Goal: Task Accomplishment & Management: Use online tool/utility

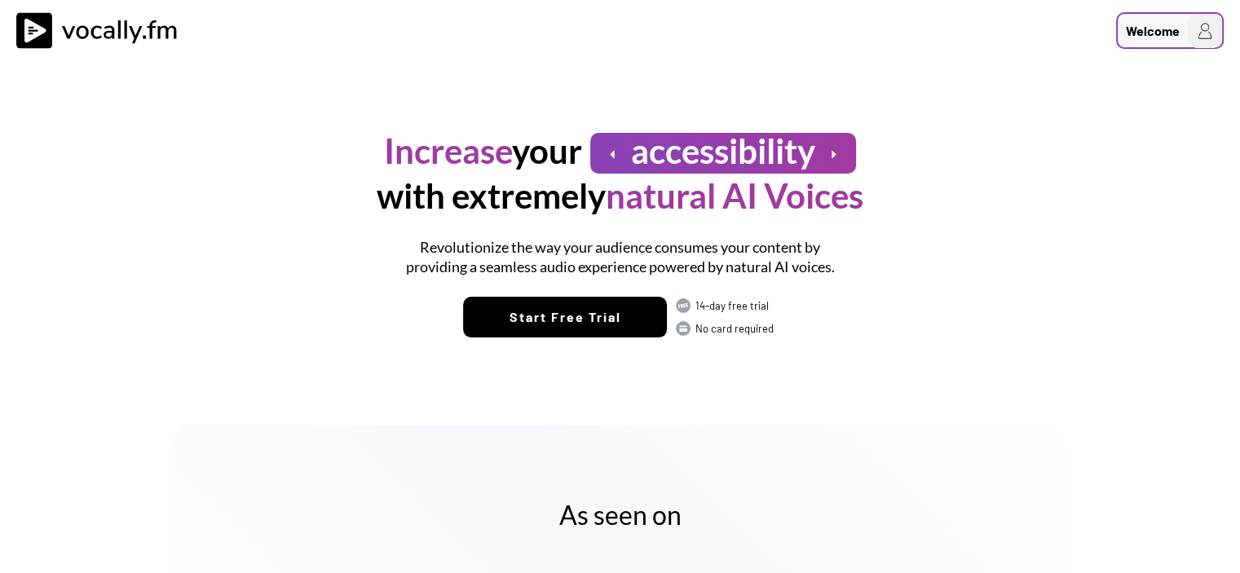
click at [1163, 25] on div "Welcome" at bounding box center [1152, 31] width 54 height 20
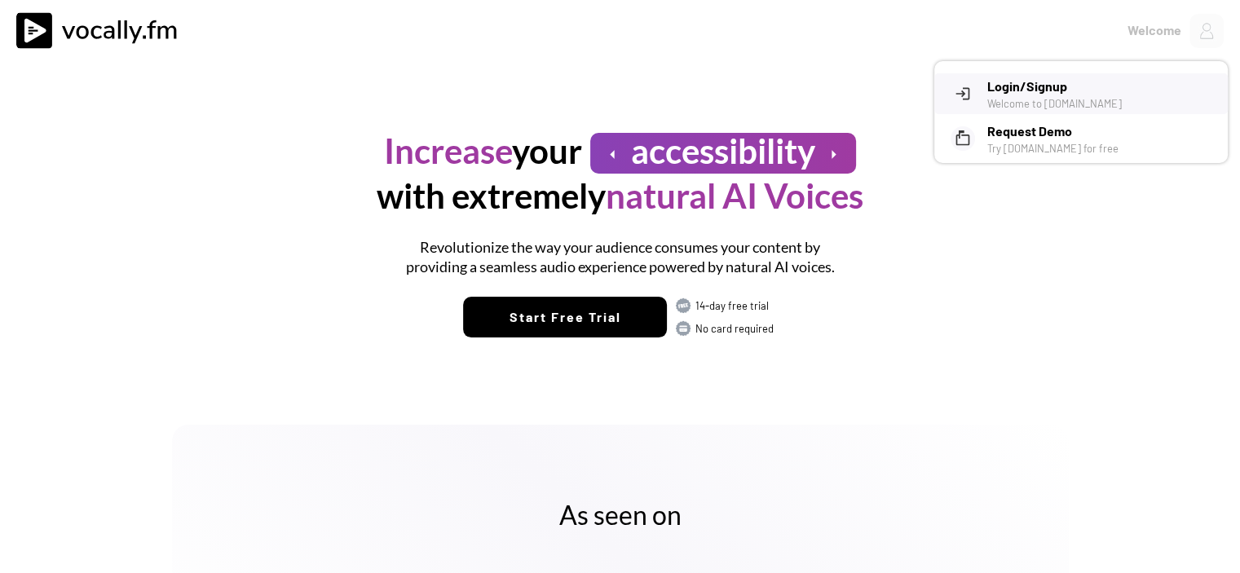
click at [1076, 95] on h3 "Login/Signup" at bounding box center [1101, 87] width 228 height 20
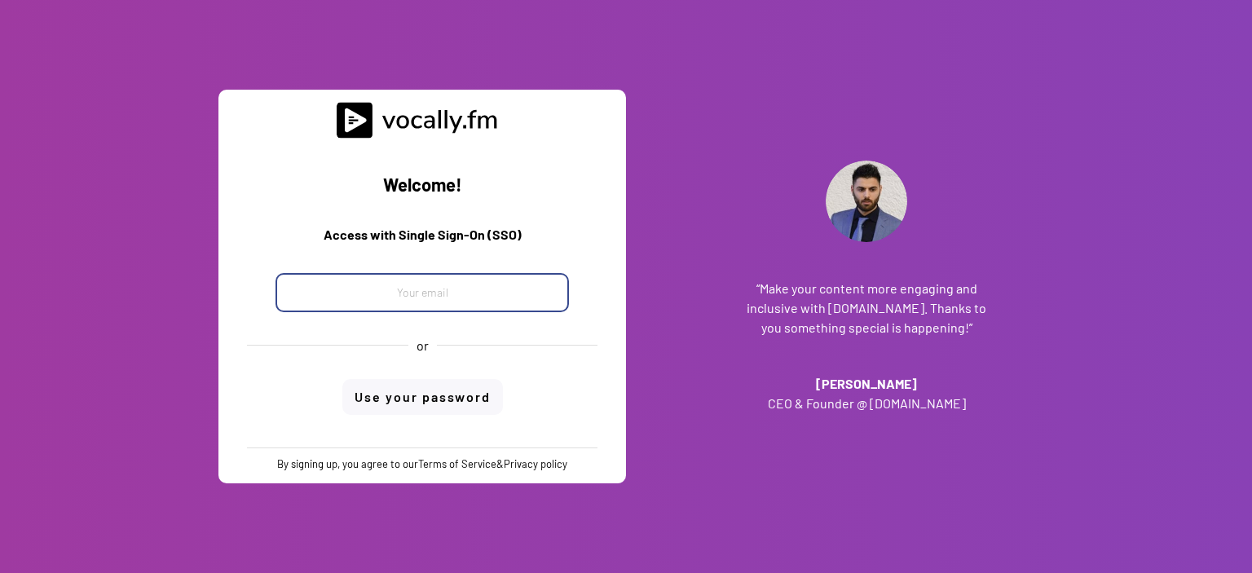
click at [434, 286] on input "email" at bounding box center [421, 292] width 293 height 39
paste input "Eni Storage Systems, a joint venture between Eni and FIB, launches activities i…"
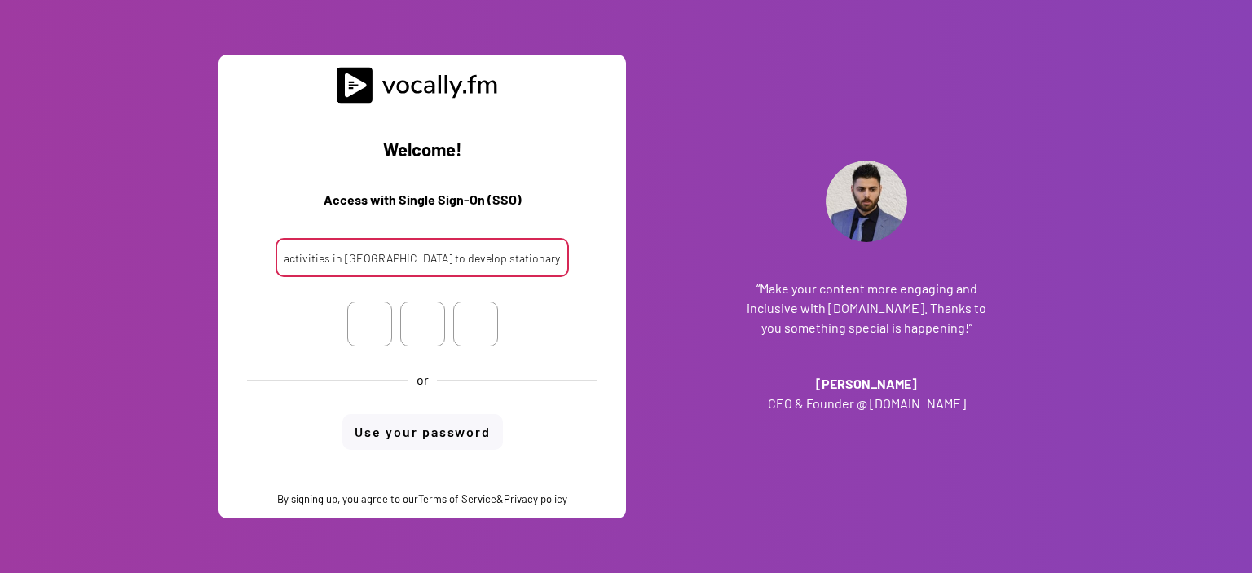
type input "Eni Storage Systems, a joint venture between Eni and FIB, launches activities i…"
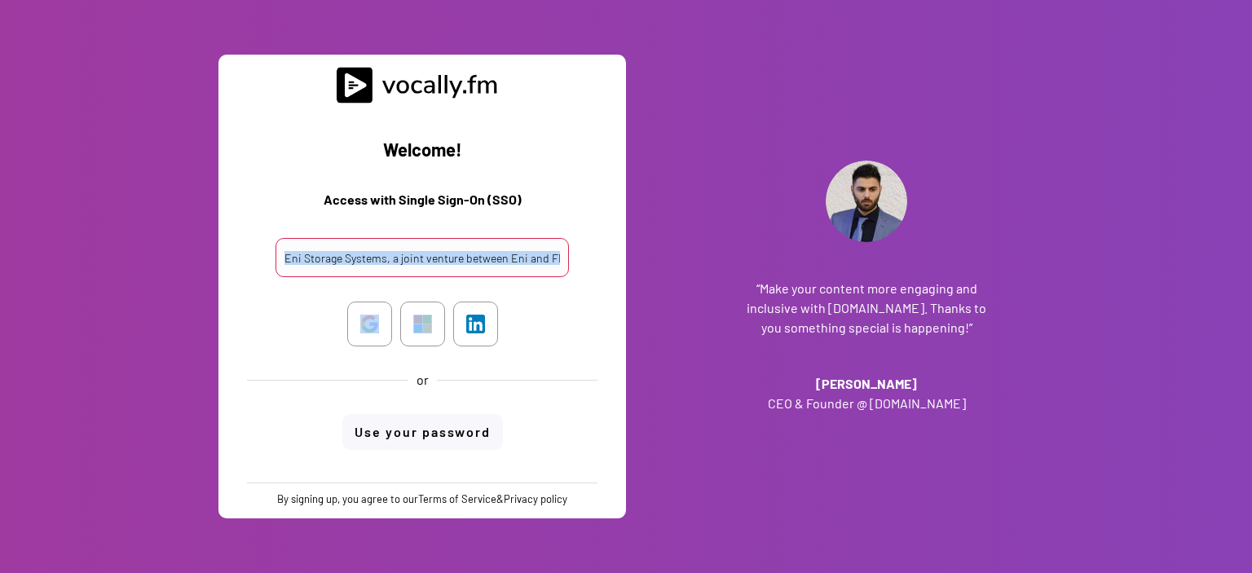
drag, startPoint x: 564, startPoint y: 293, endPoint x: 357, endPoint y: 286, distance: 207.1
click at [357, 286] on div "Welcome! Access with Single Sign-On (SSO) Eni Storage Systems, a joint venture …" at bounding box center [422, 292] width 383 height 378
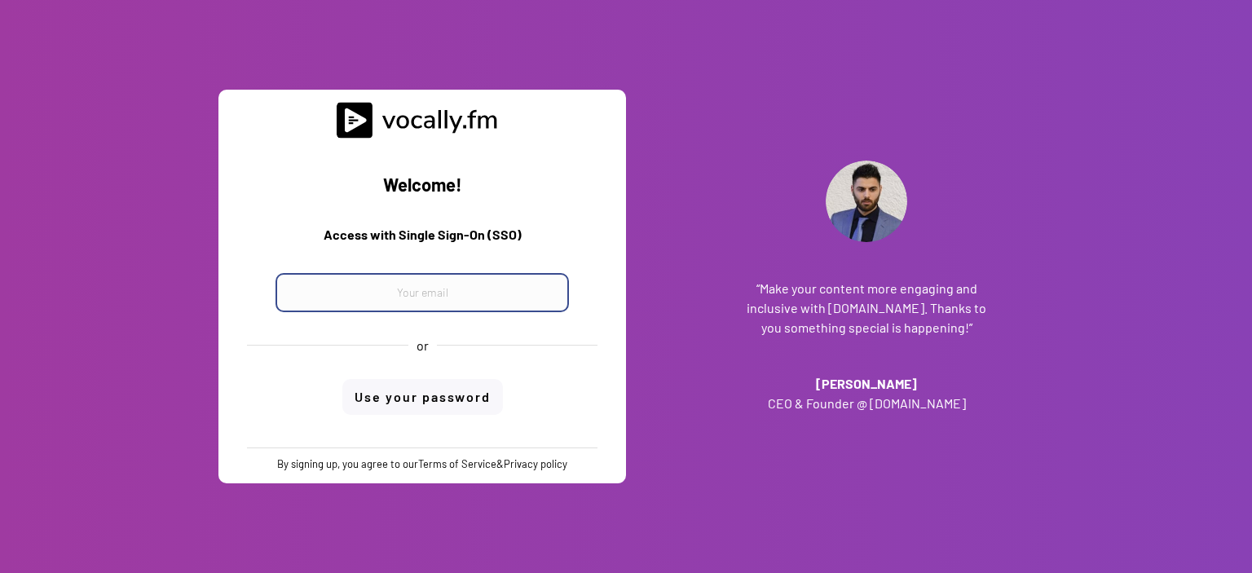
click at [393, 302] on input "email" at bounding box center [421, 292] width 293 height 39
click at [500, 276] on input "email" at bounding box center [421, 292] width 293 height 39
paste input "progetto_enicom_2023@eni.com"
type input "progetto_enicom_2023@eni.com"
click at [451, 400] on div "Welcome! Access with Single Sign-On (SSO) progetto_enicom_2023@eni.com or Use y…" at bounding box center [422, 293] width 383 height 309
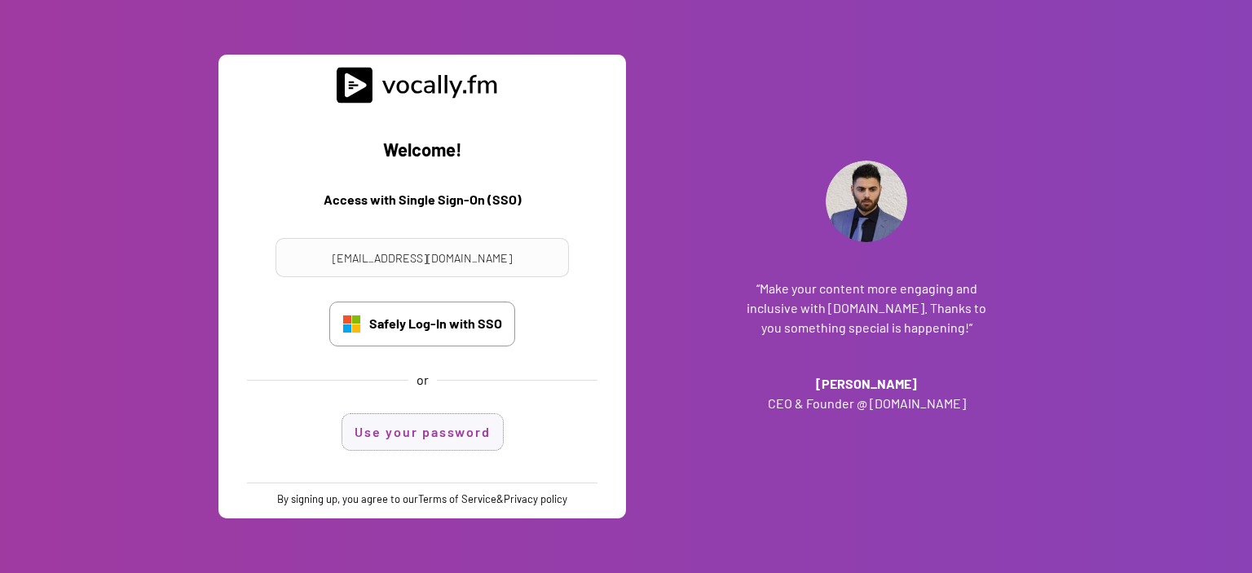
click at [451, 422] on button "Use your password" at bounding box center [422, 432] width 161 height 36
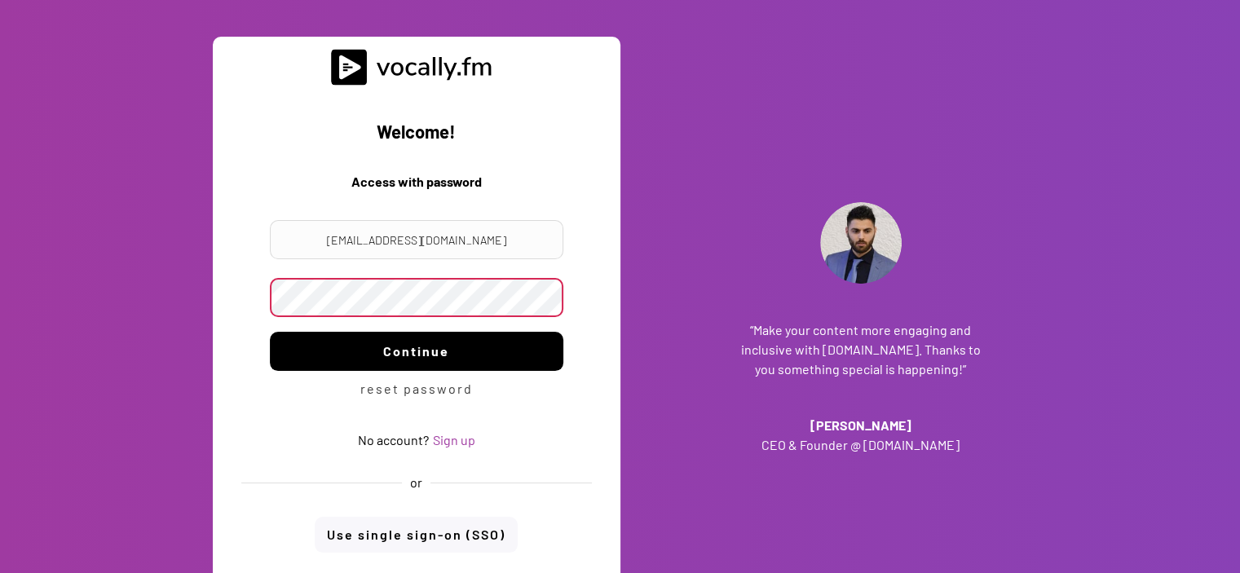
click at [453, 345] on button "Continue" at bounding box center [416, 351] width 293 height 39
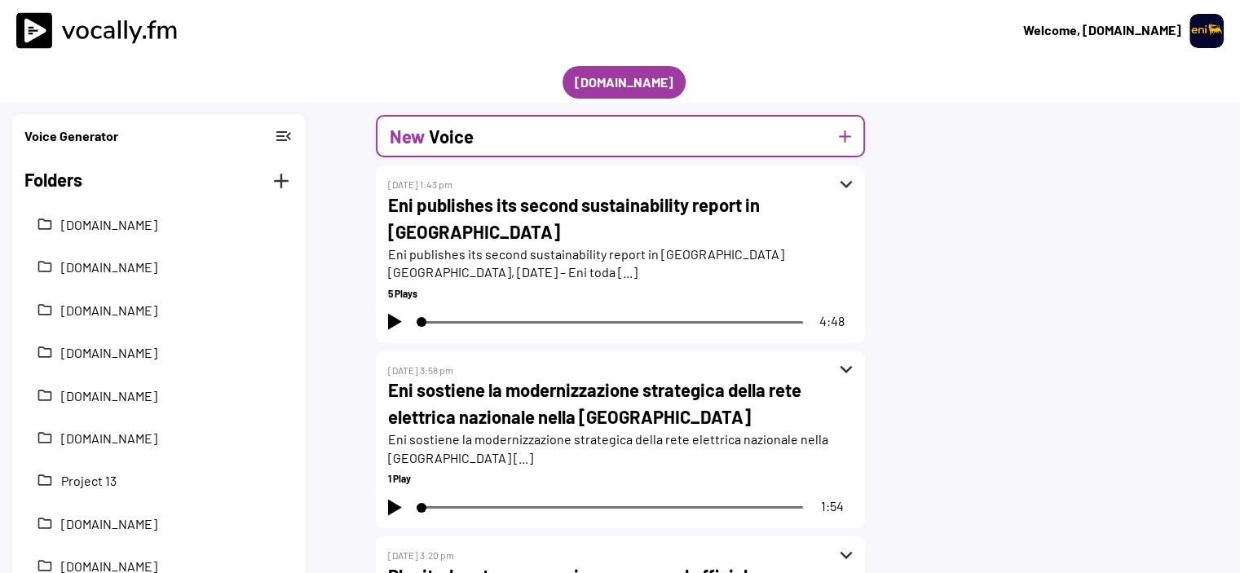
click at [846, 135] on button "add" at bounding box center [845, 136] width 20 height 20
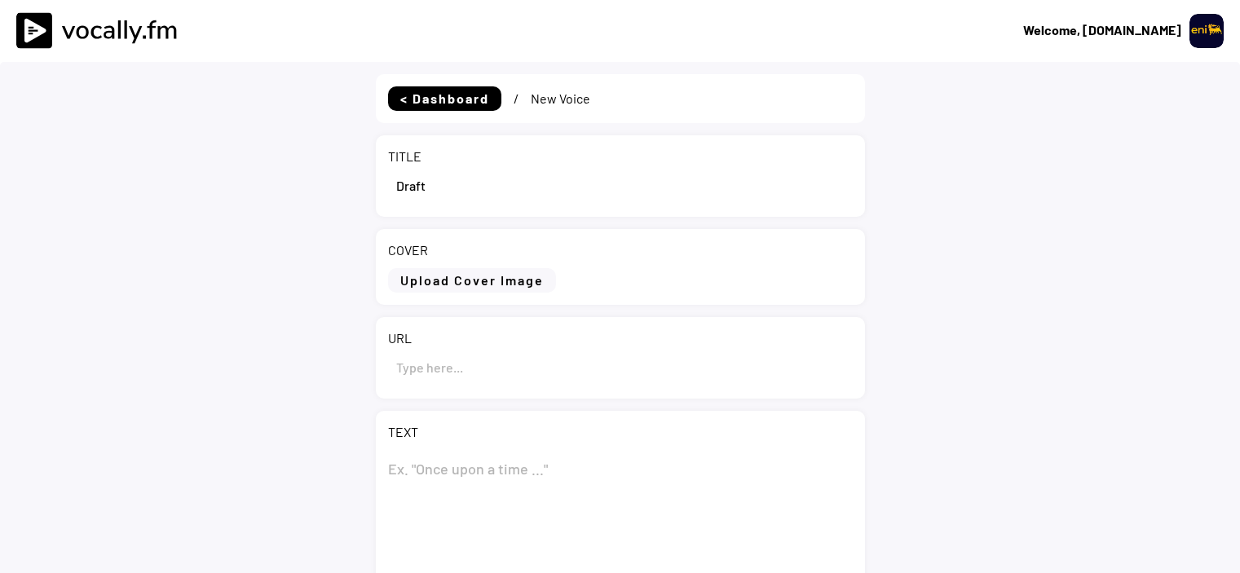
select select ""1348695171700984260__LOOKUP__1695815318097x346735823279882240""
drag, startPoint x: 470, startPoint y: 166, endPoint x: 390, endPoint y: 187, distance: 83.2
click at [390, 187] on input "input" at bounding box center [620, 184] width 465 height 39
paste input "Eni Storage Systems, a joint venture between Eni and FIB, launches activities i…"
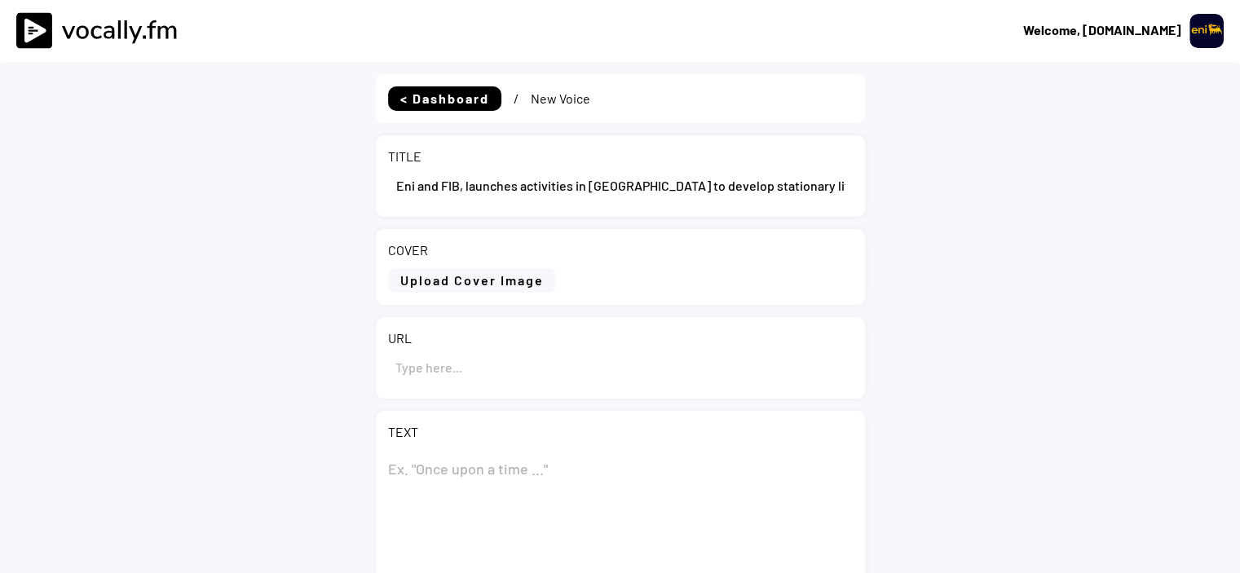
type input "Eni Storage Systems, a joint venture between Eni and FIB, launches activities i…"
click at [469, 372] on input "input" at bounding box center [620, 366] width 465 height 39
click at [466, 453] on textarea at bounding box center [620, 531] width 465 height 163
paste textarea "Eni Storage Systems, a joint venture between Eni and FIB, launches activities i…"
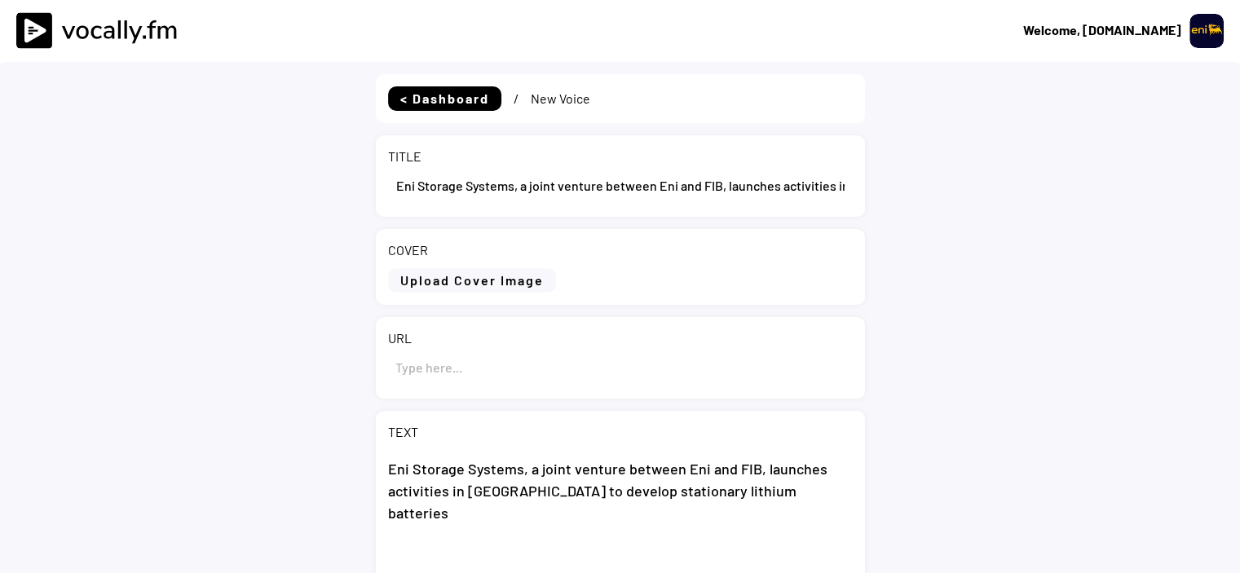
type textarea "Eni Storage Systems, a joint venture between Eni and FIB, launches activities i…"
click at [447, 359] on input "input" at bounding box center [620, 366] width 465 height 39
click at [469, 363] on input "input" at bounding box center [620, 366] width 465 height 39
paste input "https://www.eni.com/en-IT/media/press-release/2025/09/eni-storage-systems-joint…"
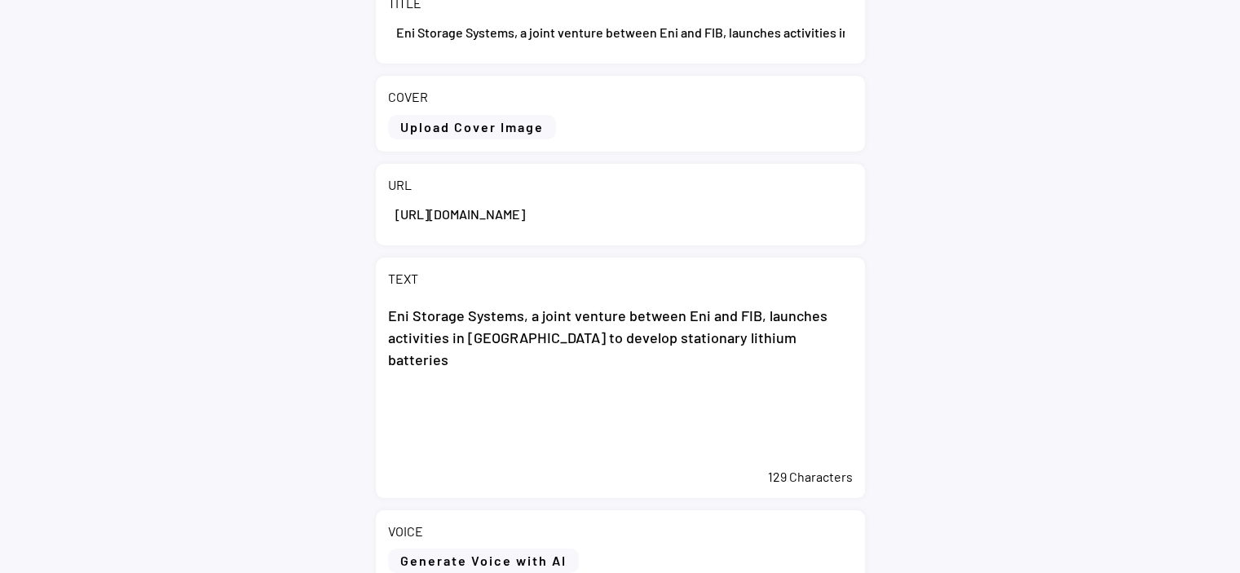
scroll to position [163, 0]
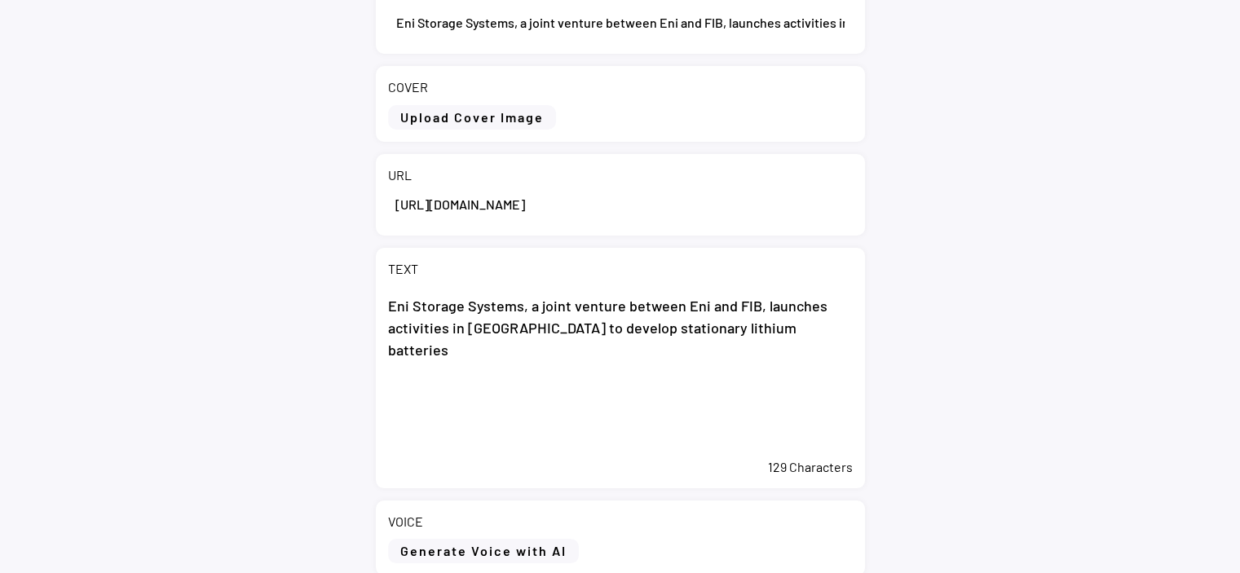
type input "https://www.eni.com/en-IT/media/press-release/2025/09/eni-storage-systems-joint…"
click at [560, 374] on textarea "Eni Storage Systems, a joint venture between Eni and FIB, launches activities i…" at bounding box center [620, 368] width 465 height 163
click at [775, 336] on textarea "Eni Storage Systems, a joint venture between Eni and FIB, launches activities i…" at bounding box center [620, 368] width 465 height 163
click at [492, 381] on textarea "Eni Storage Systems, a joint venture between Eni and FIB, launches activities i…" at bounding box center [620, 368] width 465 height 163
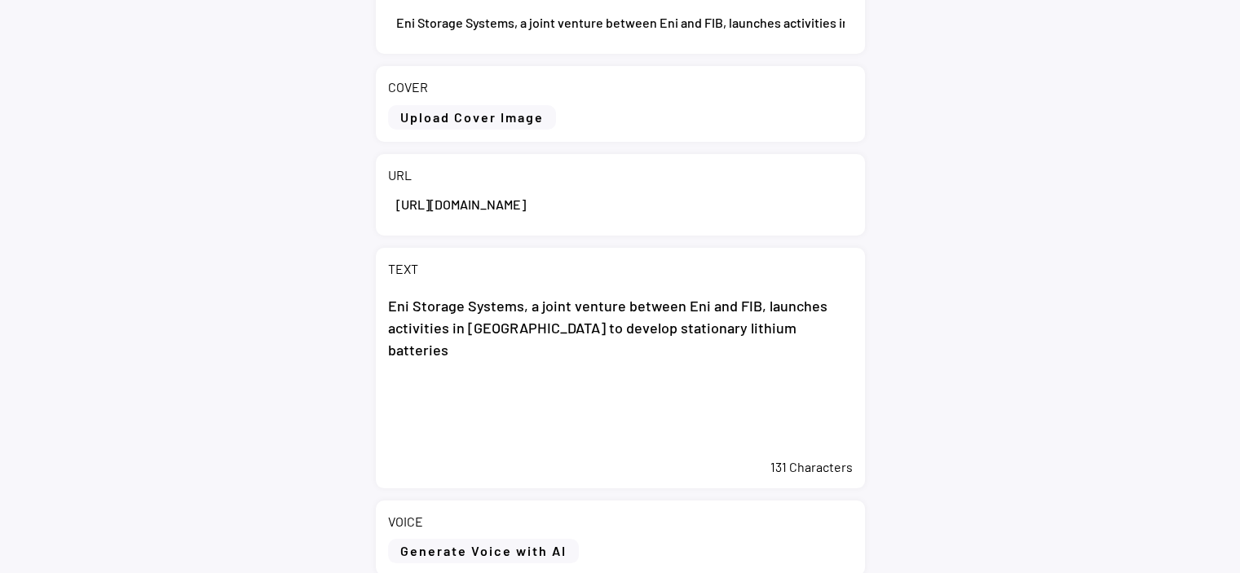
paste textarea "Brindisi, 24 September 2025 – Eni and Seri Industrial announce that Eni Storage…"
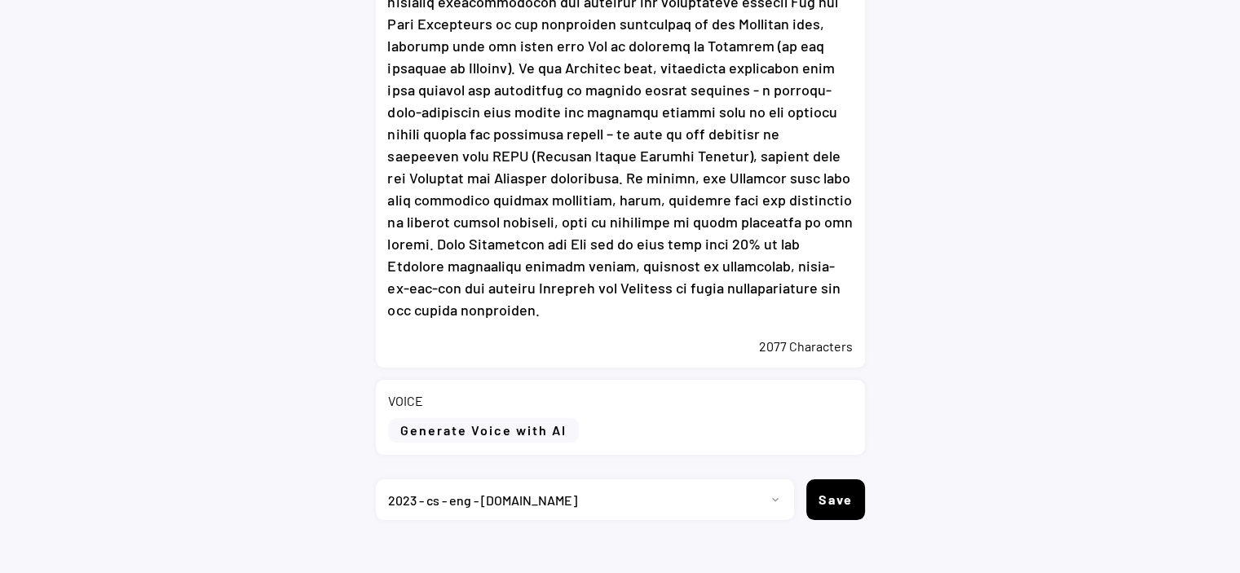
scroll to position [631, 0]
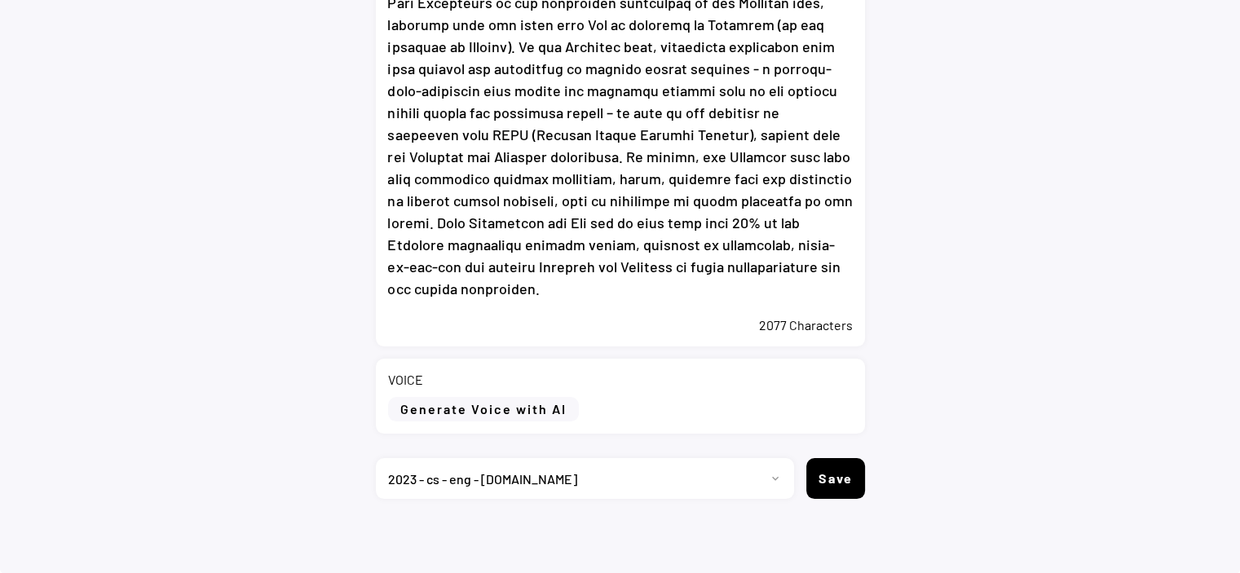
type textarea "Eni Storage Systems, a joint venture between Eni and FIB, launches activities i…"
click at [483, 420] on button "Generate Voice with AI" at bounding box center [483, 409] width 191 height 24
select select ""chat""
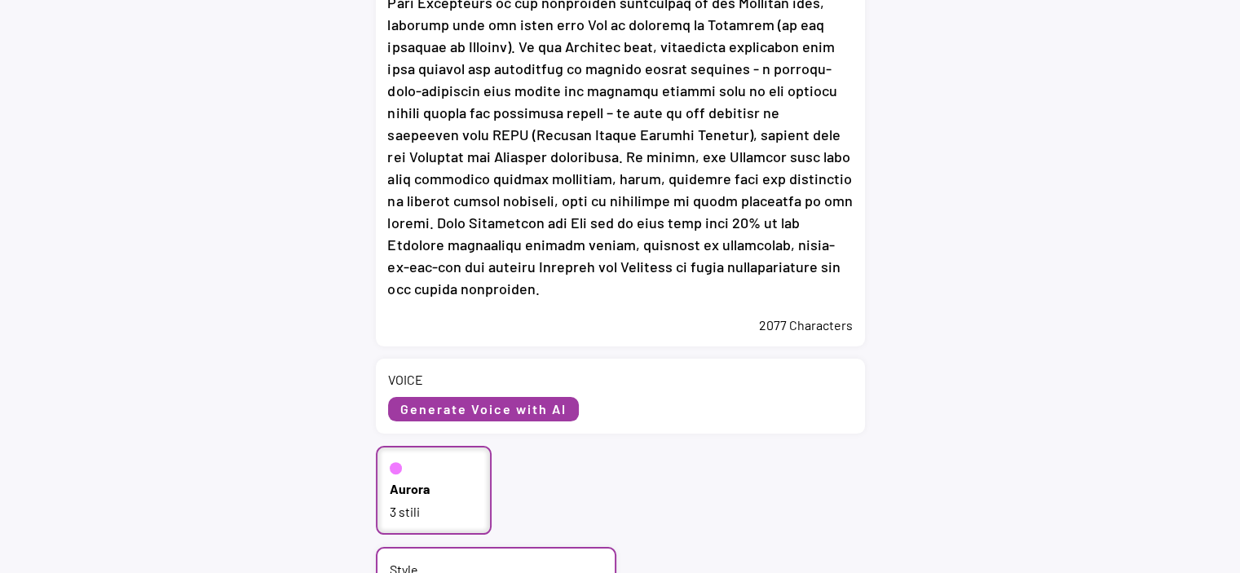
scroll to position [875, 0]
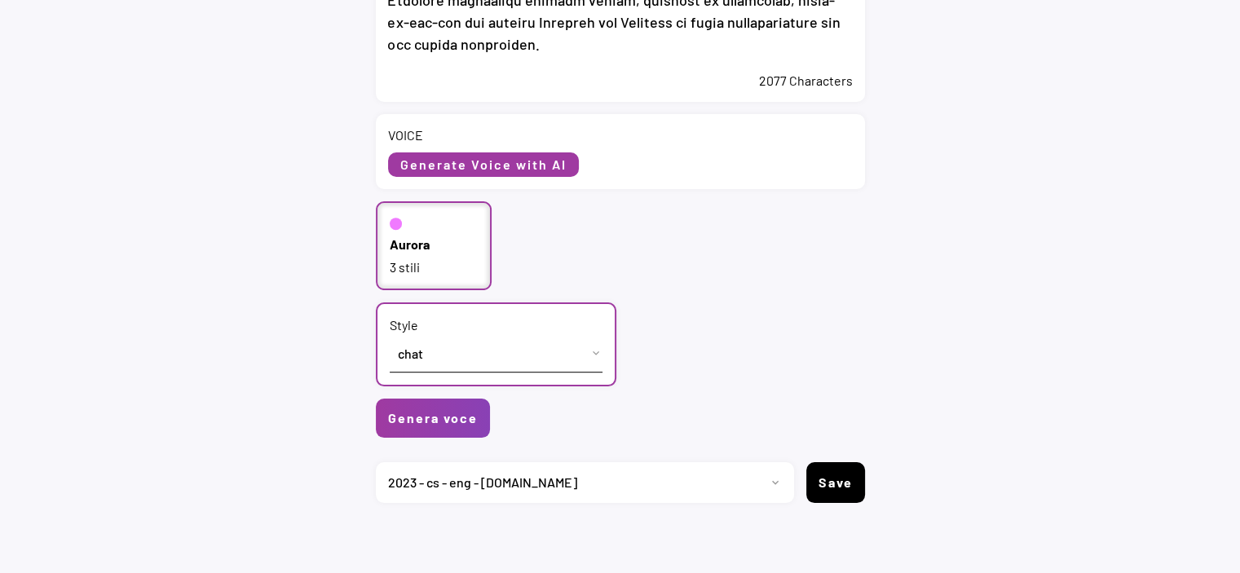
click at [384, 249] on div "Aurora 3 stili" at bounding box center [434, 245] width 117 height 89
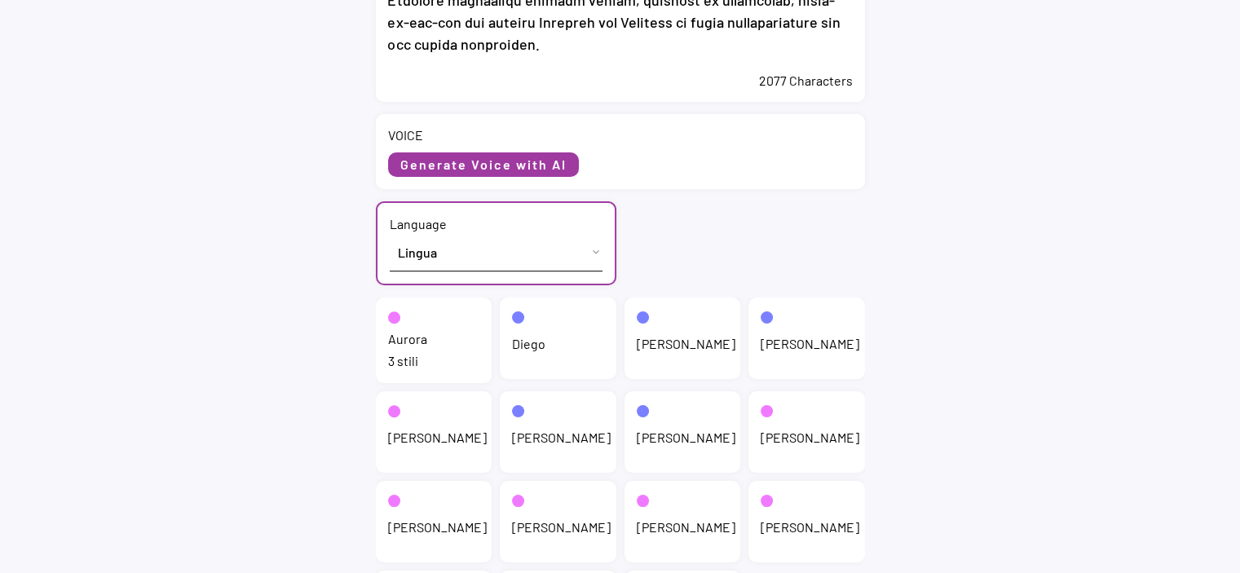
click at [421, 249] on select "Lingua English (US) French (France) Italian (Italy)" at bounding box center [496, 252] width 213 height 37
select select ""English (US)""
click at [390, 234] on select "Lingua English (US) French (France) Italian (Italy)" at bounding box center [496, 252] width 213 height 37
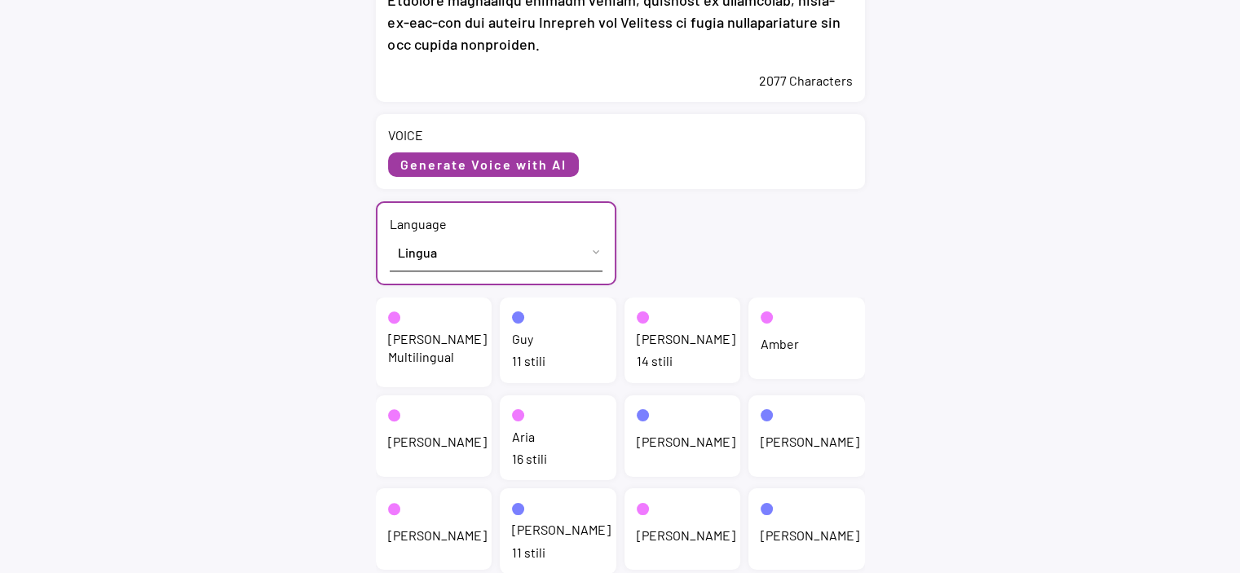
click at [658, 345] on div "Jenny" at bounding box center [685, 339] width 99 height 18
select select ""chat""
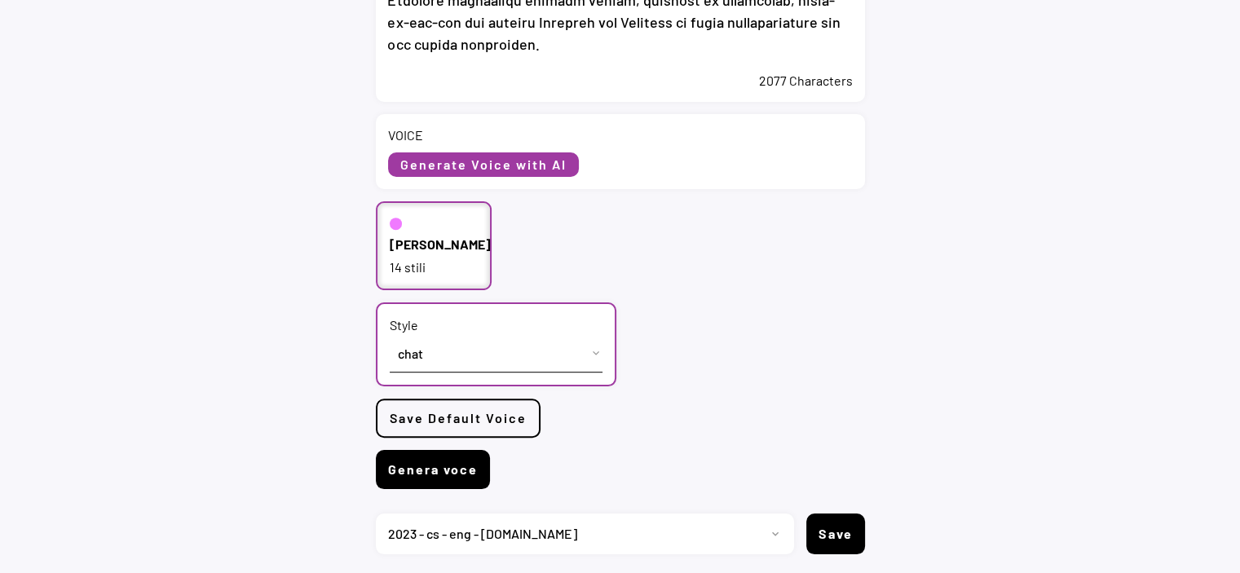
click at [456, 465] on button "Genera voce" at bounding box center [433, 469] width 114 height 39
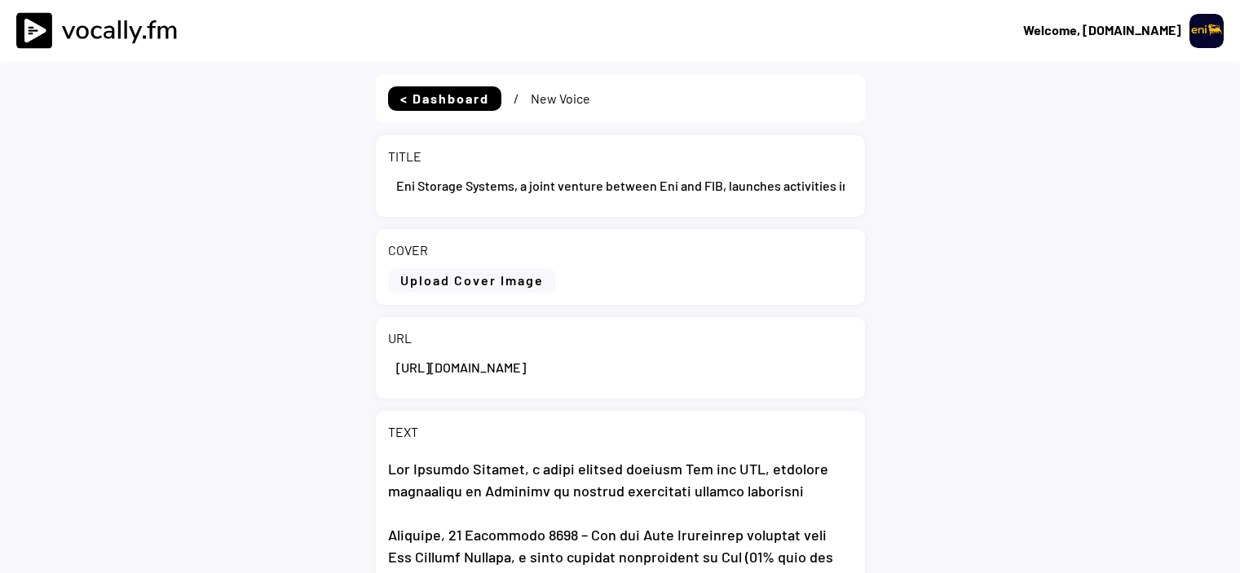
select select ""1348695171700984260__LOOKUP__1695815318097x346735823279882240""
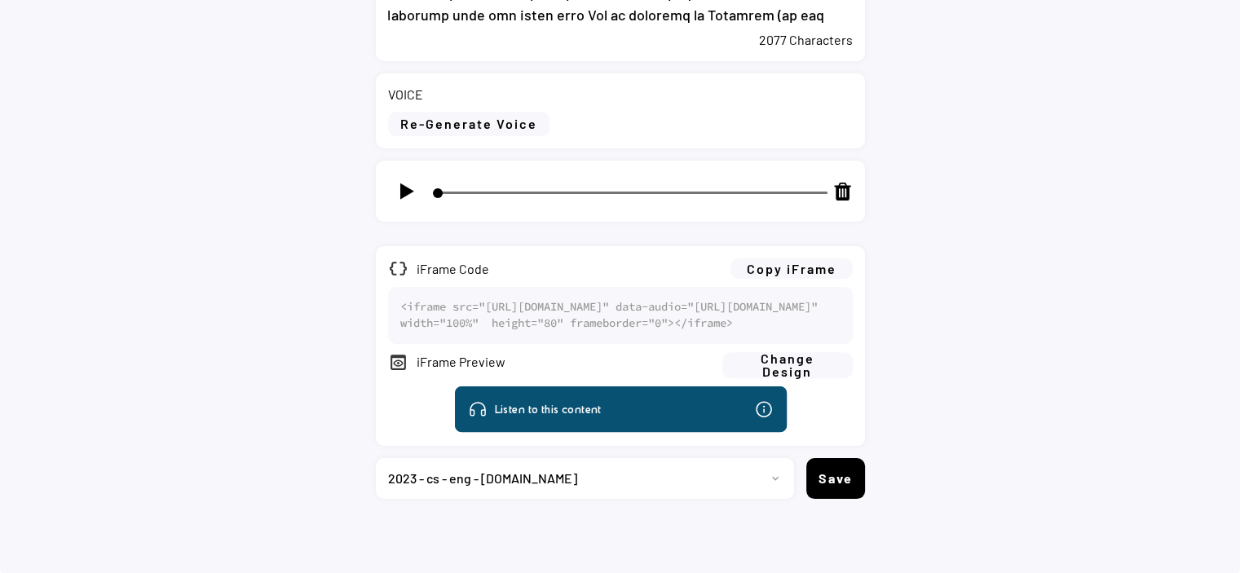
click at [407, 173] on div at bounding box center [406, 191] width 37 height 37
click at [407, 181] on img at bounding box center [406, 191] width 20 height 20
type input "4"
click at [766, 258] on button "Copy iFrame" at bounding box center [791, 268] width 122 height 20
click at [505, 477] on select "Progetto 2023 - cs - eng - eni.com 2023 - cs - ita - eni.com 2023 - storie - it…" at bounding box center [579, 478] width 406 height 41
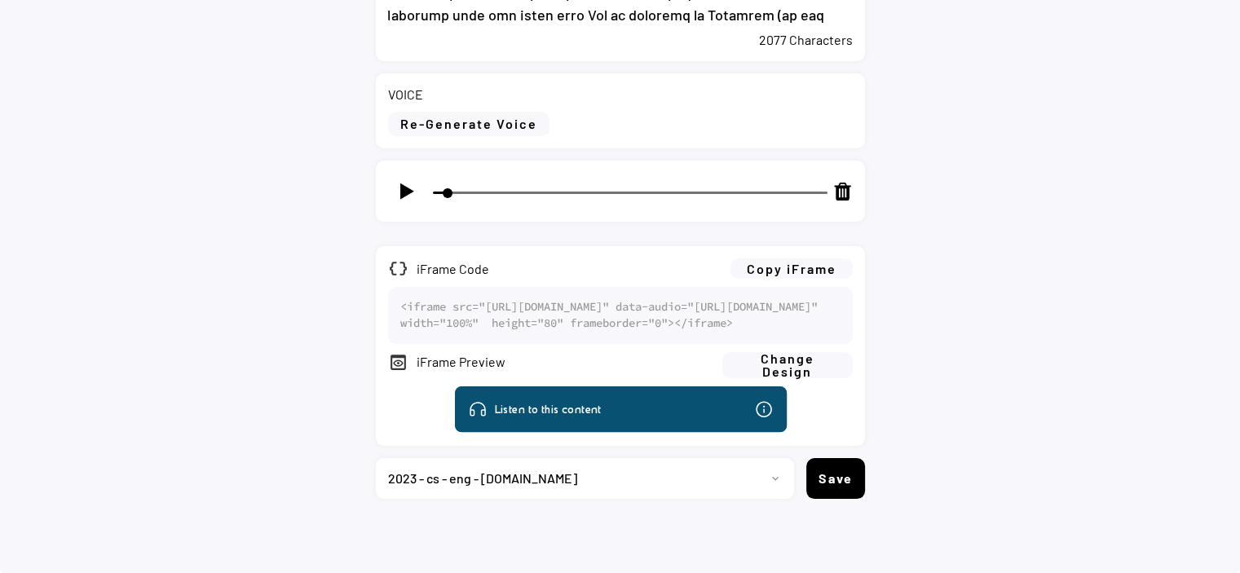
select select ""1348695171700984260__LOOKUP__1735904392009x606523124540768300""
click at [376, 458] on select "Progetto 2023 - cs - eng - eni.com 2023 - cs - ita - eni.com 2023 - storie - it…" at bounding box center [579, 478] width 406 height 41
click at [839, 480] on button "Save" at bounding box center [835, 478] width 59 height 41
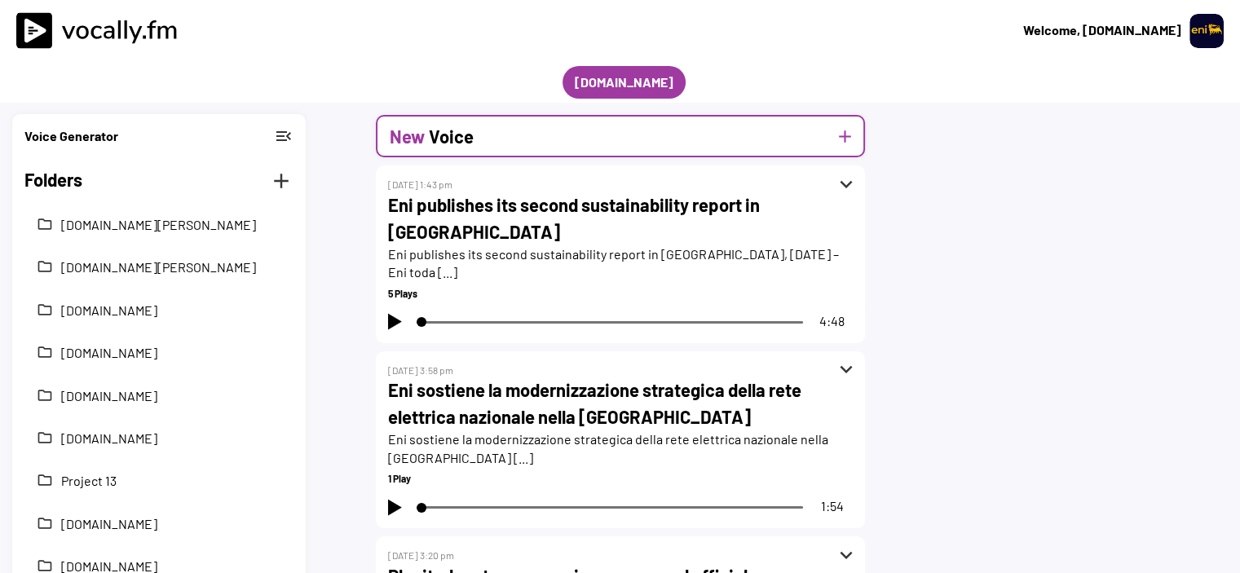
click at [846, 139] on button "add" at bounding box center [845, 136] width 20 height 20
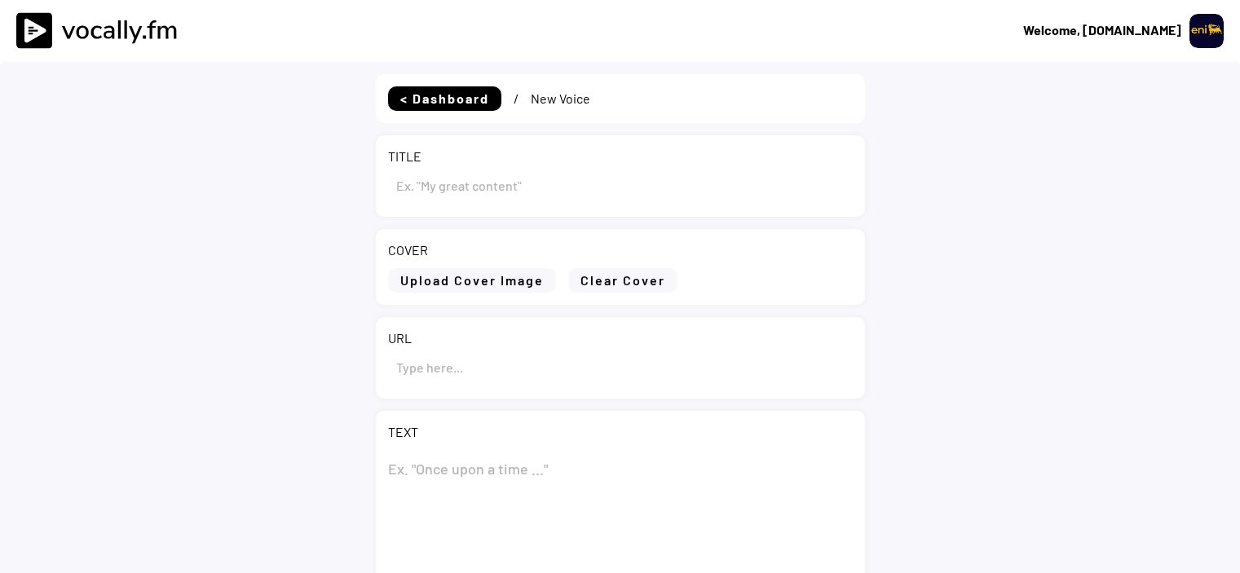
type input "Draft"
select select ""1348695171700984260__LOOKUP__1735904392009x606523124540768300""
drag, startPoint x: 425, startPoint y: 188, endPoint x: 381, endPoint y: 187, distance: 44.9
click at [381, 187] on div "TITLE" at bounding box center [620, 175] width 489 height 81
click at [465, 360] on input "input" at bounding box center [620, 366] width 465 height 39
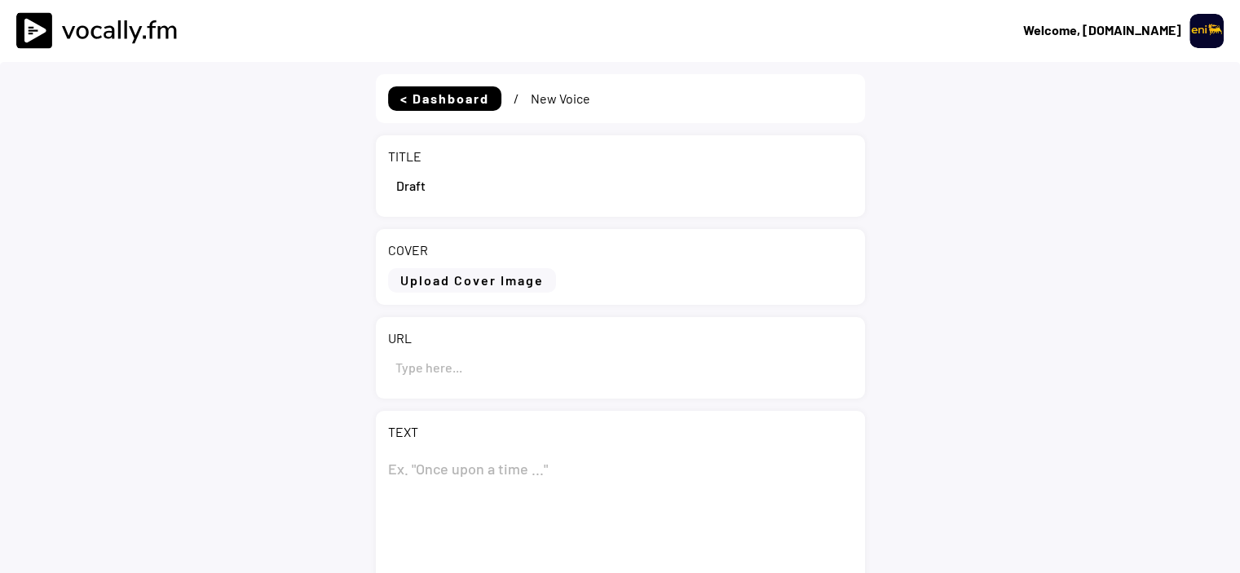
paste input "Eni Storage Systems, joint venture tra Eni e FIB, avvia a [GEOGRAPHIC_DATA] le …"
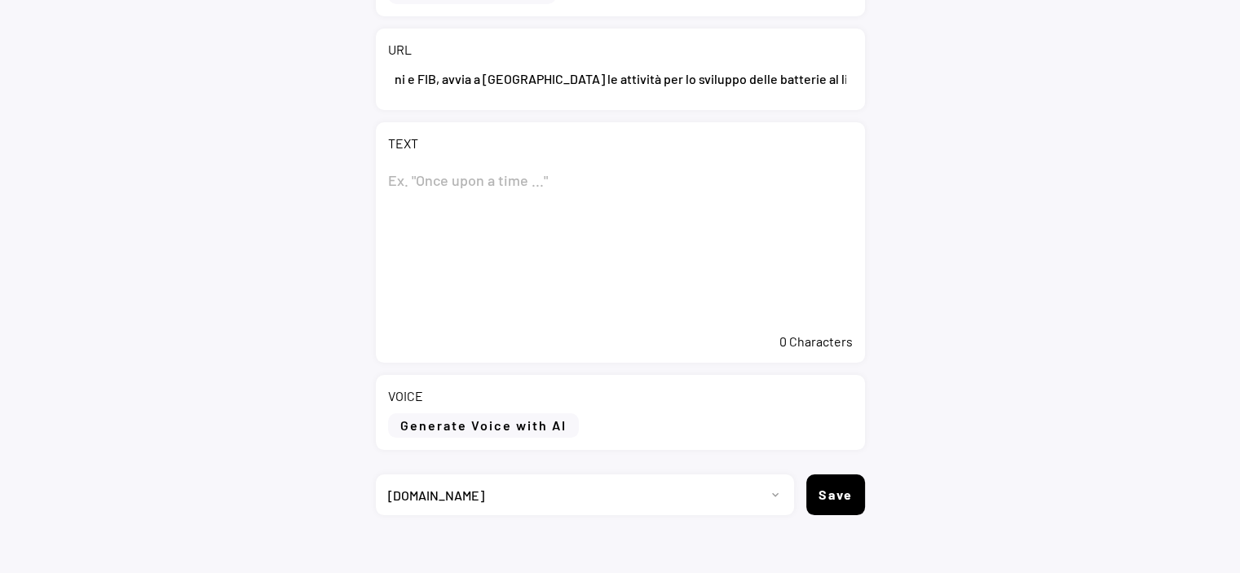
scroll to position [305, 0]
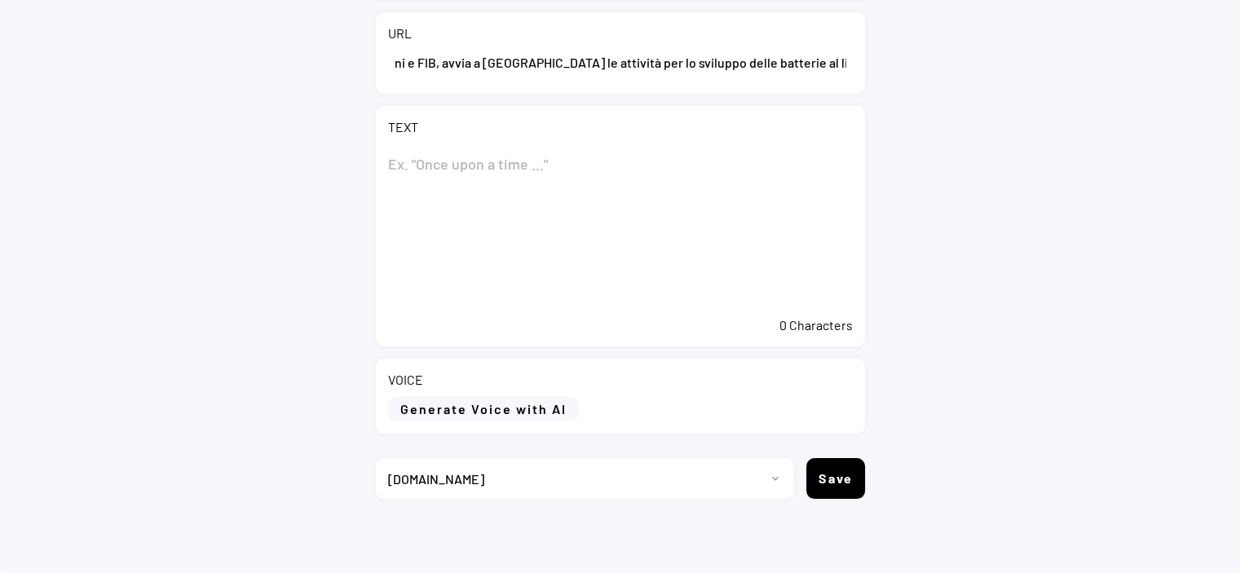
type input "Eni Storage Systems, joint venture tra Eni e FIB, avvia a [GEOGRAPHIC_DATA] le …"
click at [495, 165] on textarea at bounding box center [620, 226] width 465 height 163
paste textarea "Eni Storage Systems, joint venture tra Eni e FIB, avvia a [GEOGRAPHIC_DATA] le …"
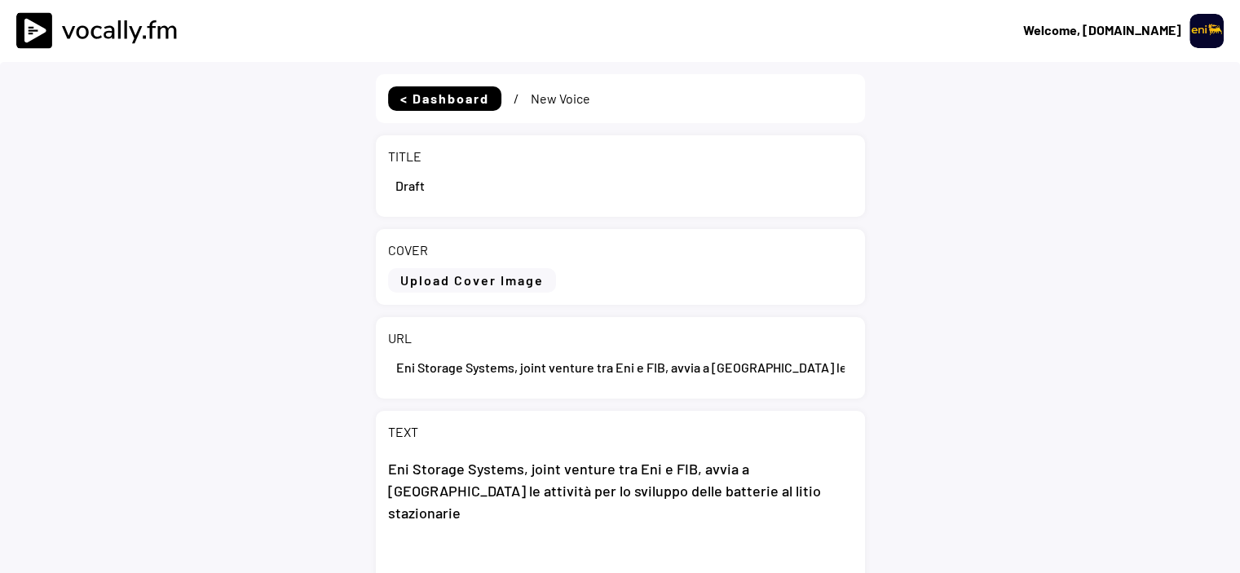
type textarea "Eni Storage Systems, joint venture tra Eni e FIB, avvia a [GEOGRAPHIC_DATA] le …"
click at [509, 188] on input "input" at bounding box center [620, 184] width 465 height 39
drag, startPoint x: 468, startPoint y: 188, endPoint x: 363, endPoint y: 185, distance: 104.4
click at [363, 185] on div "< Dashboard / New Voice TITLE COVER Upload Cover Image Clear Cover URL TEXT Eni…" at bounding box center [620, 470] width 1240 height 816
paste input "Eni Storage Systems, joint venture tra Eni e FIB, avvia a [GEOGRAPHIC_DATA] le …"
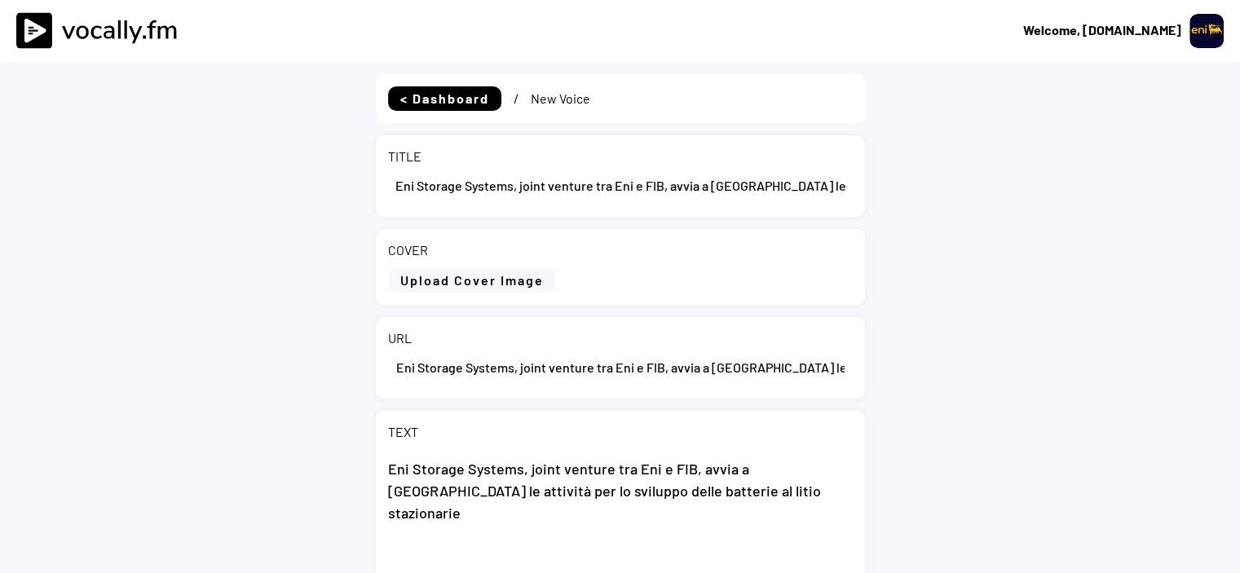
scroll to position [0, 228]
type input "Eni Storage Systems, joint venture tra Eni e FIB, avvia a [GEOGRAPHIC_DATA] le …"
drag, startPoint x: 396, startPoint y: 364, endPoint x: 883, endPoint y: 370, distance: 487.4
click at [883, 370] on div "< Dashboard / New Voice TITLE COVER Upload Cover Image Clear Cover URL TEXT Eni…" at bounding box center [620, 470] width 1240 height 816
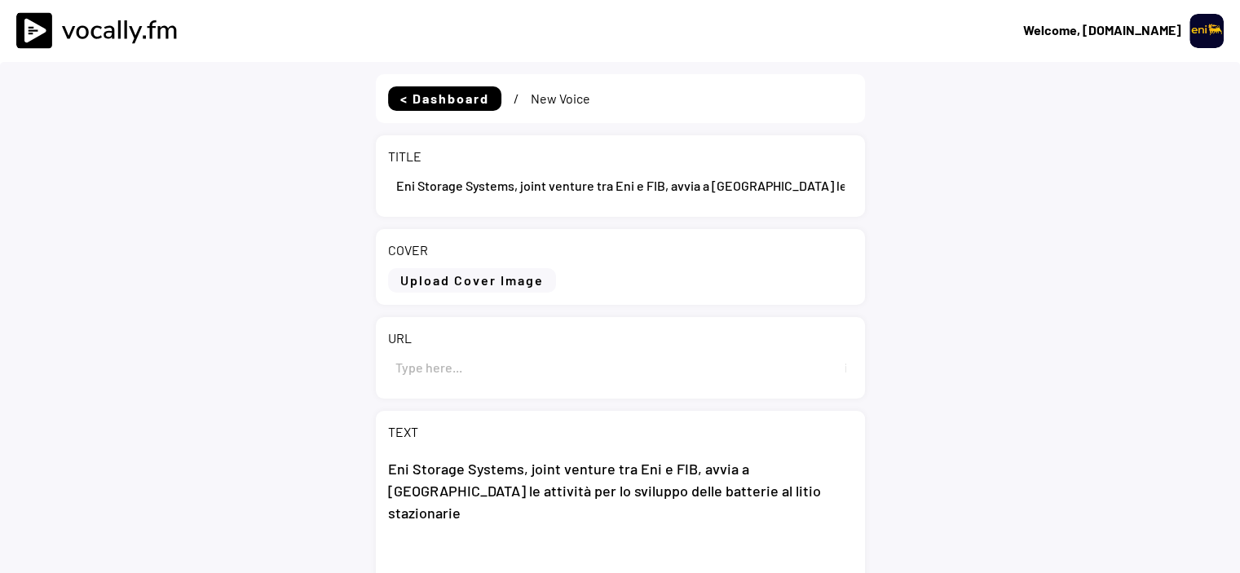
scroll to position [0, 0]
click at [407, 355] on input "input" at bounding box center [620, 366] width 465 height 39
paste input "[URL][DOMAIN_NAME]"
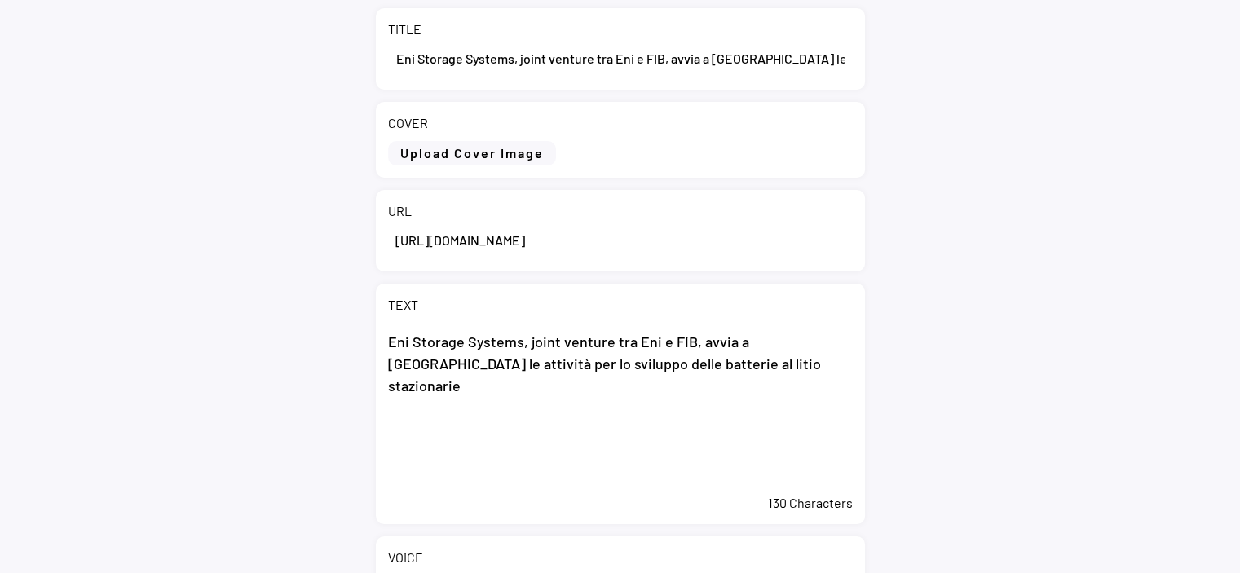
scroll to position [244, 0]
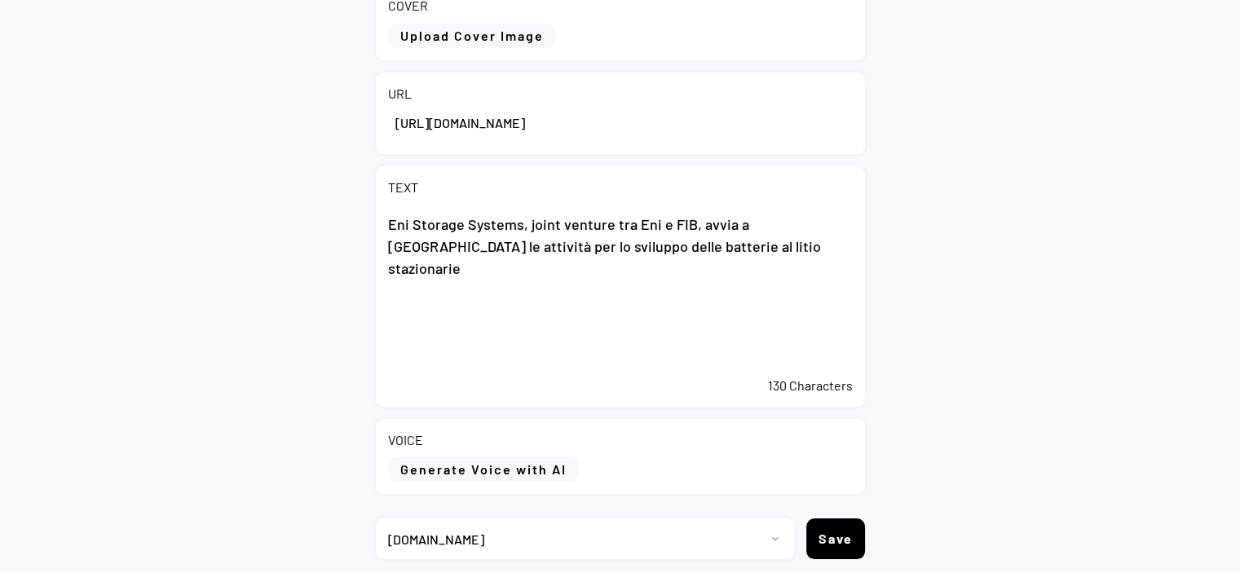
type input "[URL][DOMAIN_NAME]"
click at [541, 326] on textarea "Eni Storage Systems, joint venture tra Eni e FIB, avvia a [GEOGRAPHIC_DATA] le …" at bounding box center [620, 286] width 465 height 163
click at [792, 259] on textarea "Eni Storage Systems, joint venture tra Eni e FIB, avvia a Brindisi le attività …" at bounding box center [620, 286] width 465 height 163
click at [465, 319] on textarea "Eni Storage Systems, joint venture tra Eni e FIB, avvia a Brindisi le attività …" at bounding box center [620, 286] width 465 height 163
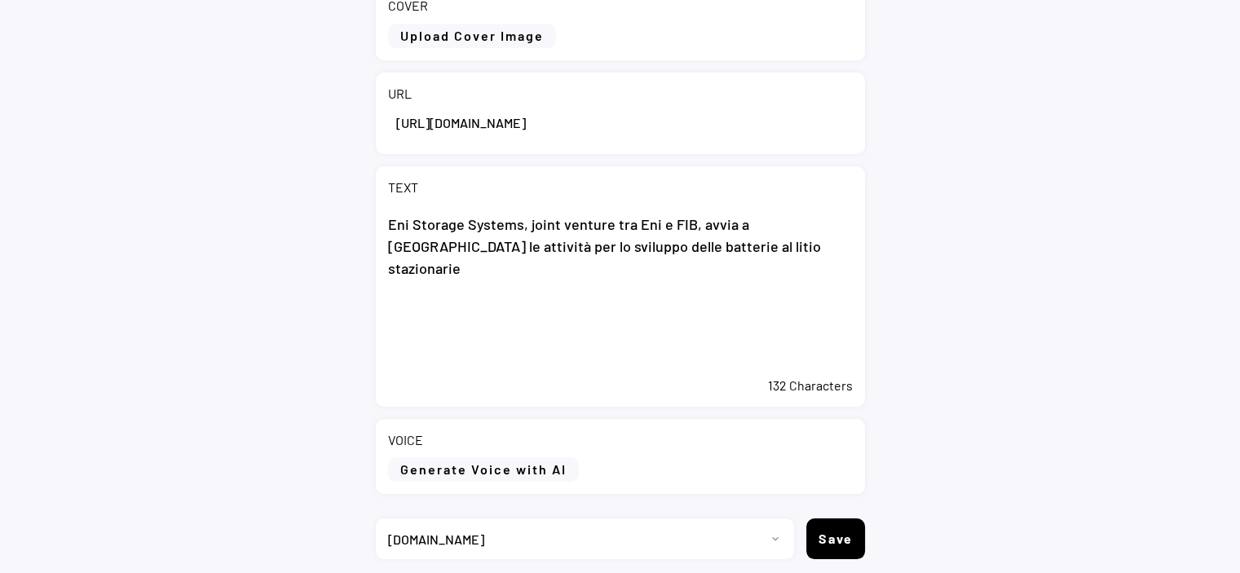
paste textarea "Brindisi, 24 settembre 2025 – Eni e Seri Industrial annunciano che Eni Storage …"
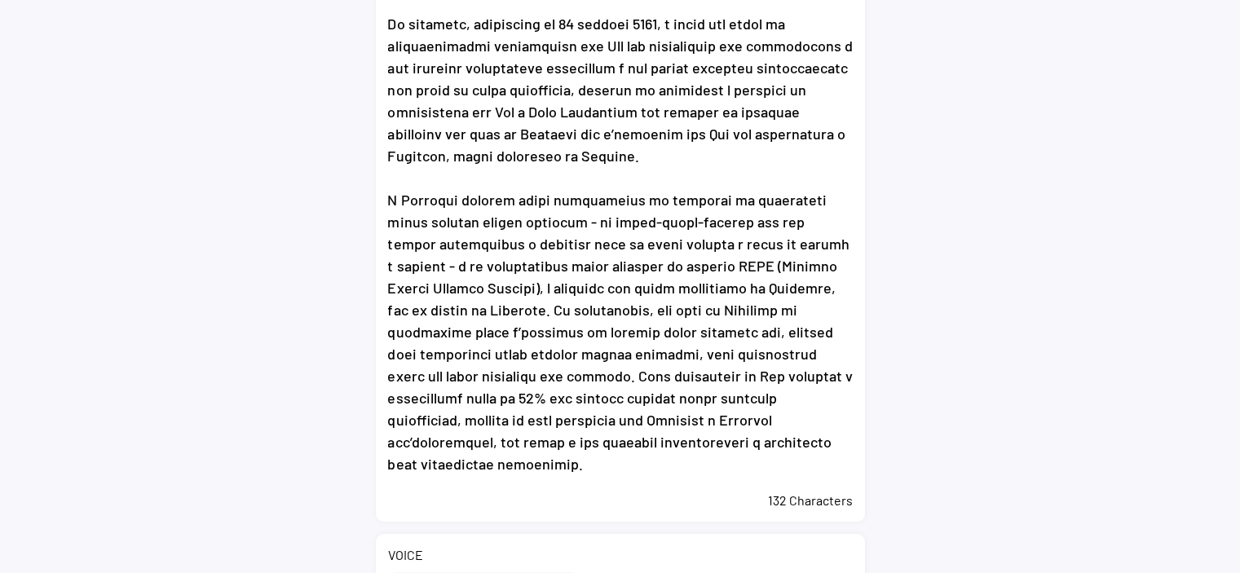
scroll to position [631, 0]
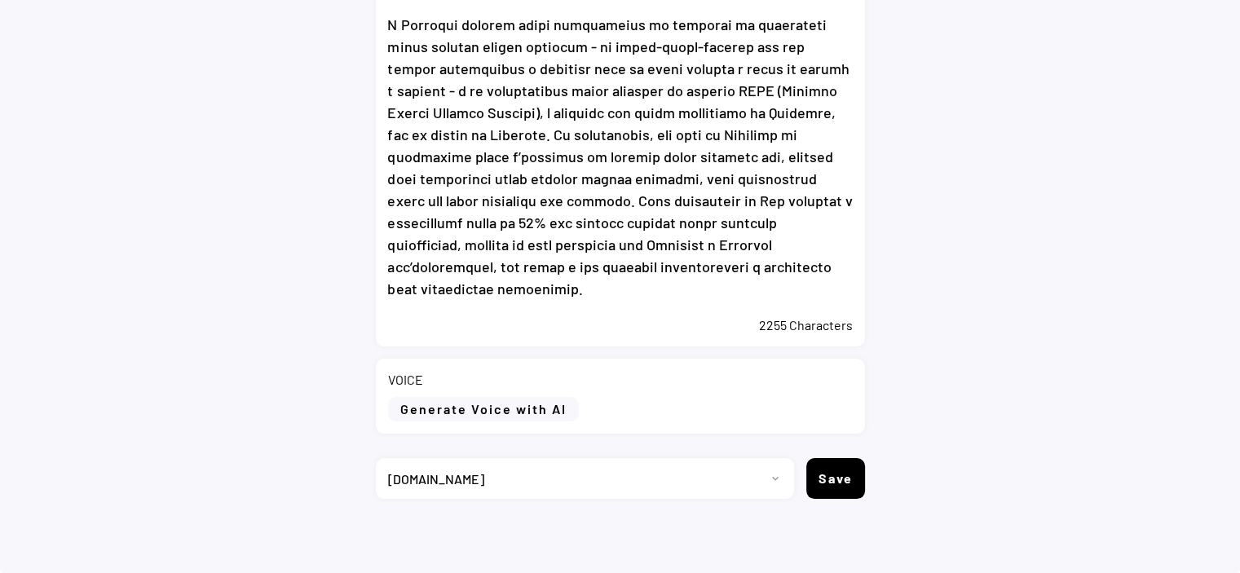
type textarea "Eni Storage Systems, joint venture tra Eni e FIB, avvia a Brindisi le attività …"
click at [552, 413] on button "Generate Voice with AI" at bounding box center [483, 409] width 191 height 24
select select ""chat""
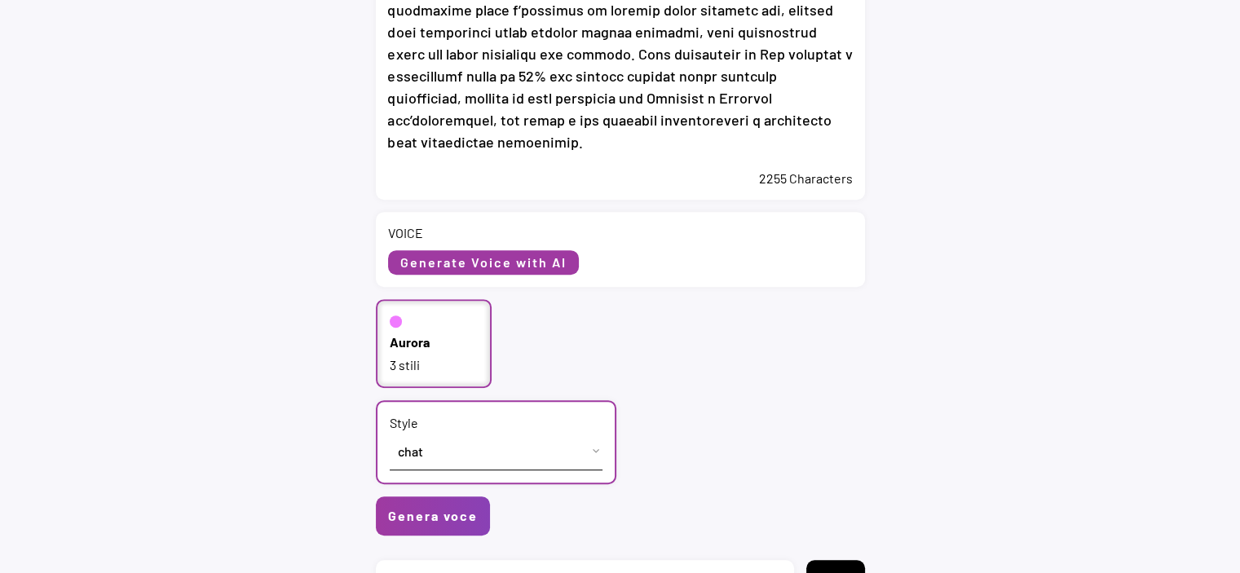
scroll to position [875, 0]
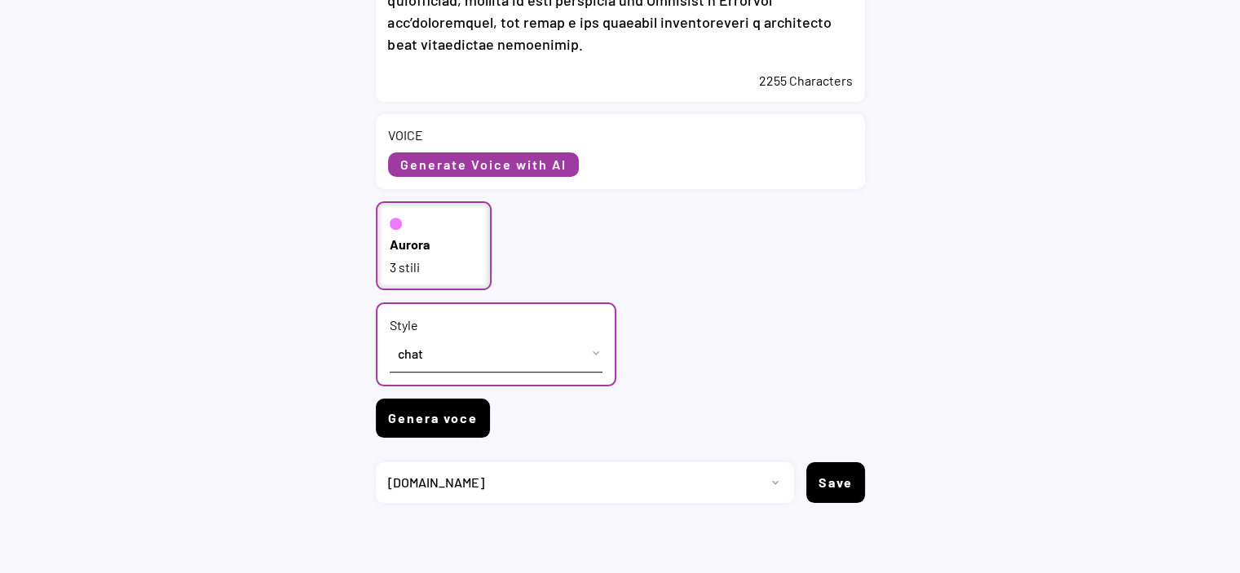
click at [438, 425] on button "Genera voce" at bounding box center [433, 418] width 114 height 39
click at [411, 413] on button "Genera voce" at bounding box center [433, 418] width 114 height 39
click at [443, 412] on button "Genera voce" at bounding box center [433, 418] width 114 height 39
click at [460, 425] on button "Genera voce" at bounding box center [433, 418] width 114 height 39
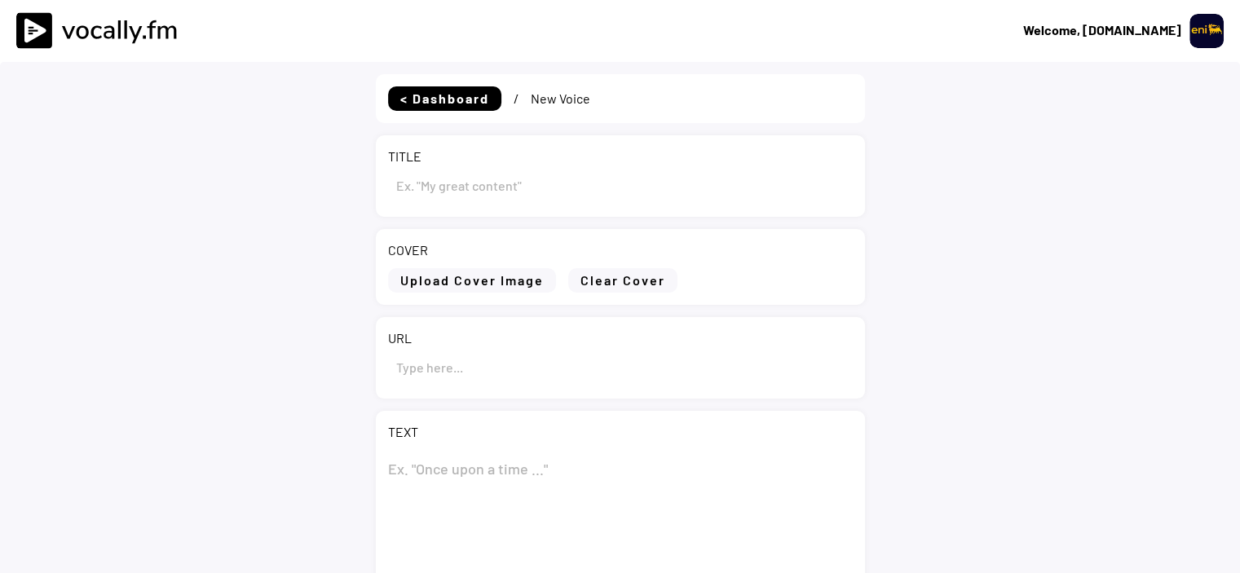
select select ""PLACEHOLDER_1427118222253""
type input "Eni Storage Systems, joint venture tra Eni e FIB, avvia a Brindisi le attività …"
type input "https://www.eni.com/it-IT/media/comunicati-stampa/2025/09/eni-storage-systems-j…"
type textarea "Eni Storage Systems, joint venture tra Eni e FIB, avvia a Brindisi le attività …"
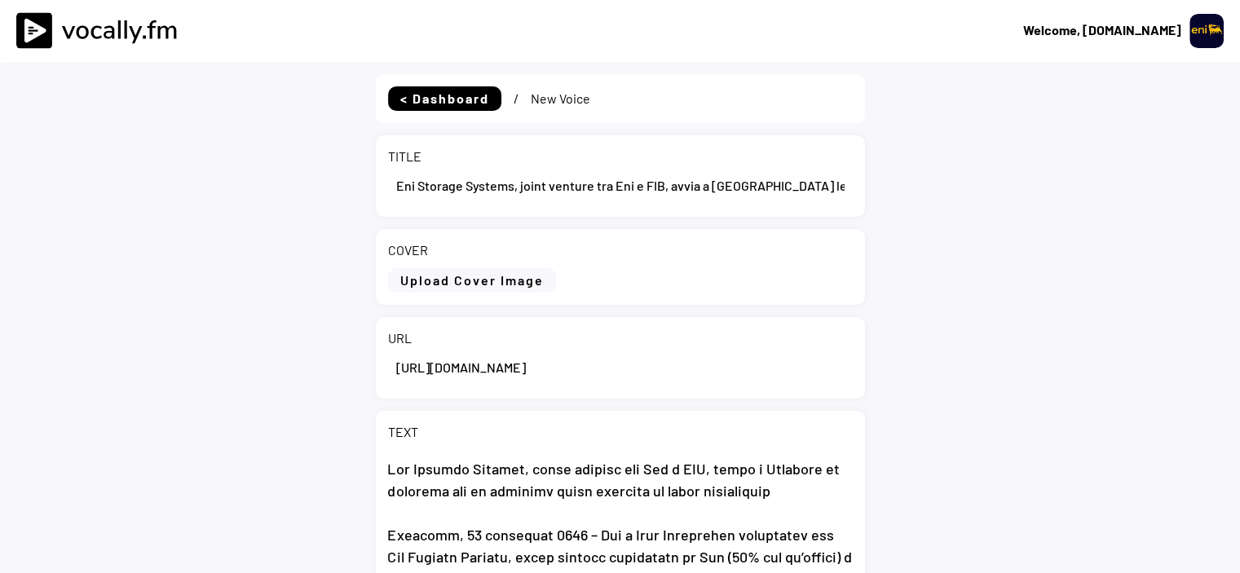
scroll to position [305, 0]
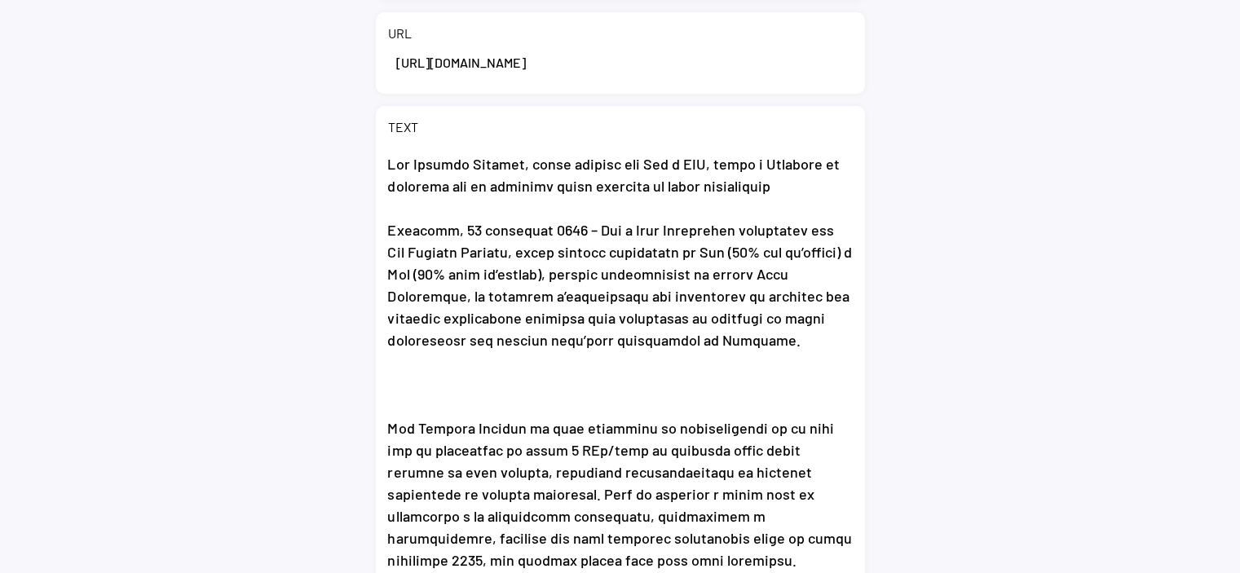
select select ""1348695171700984260__LOOKUP__1735904392009x606523124540768300""
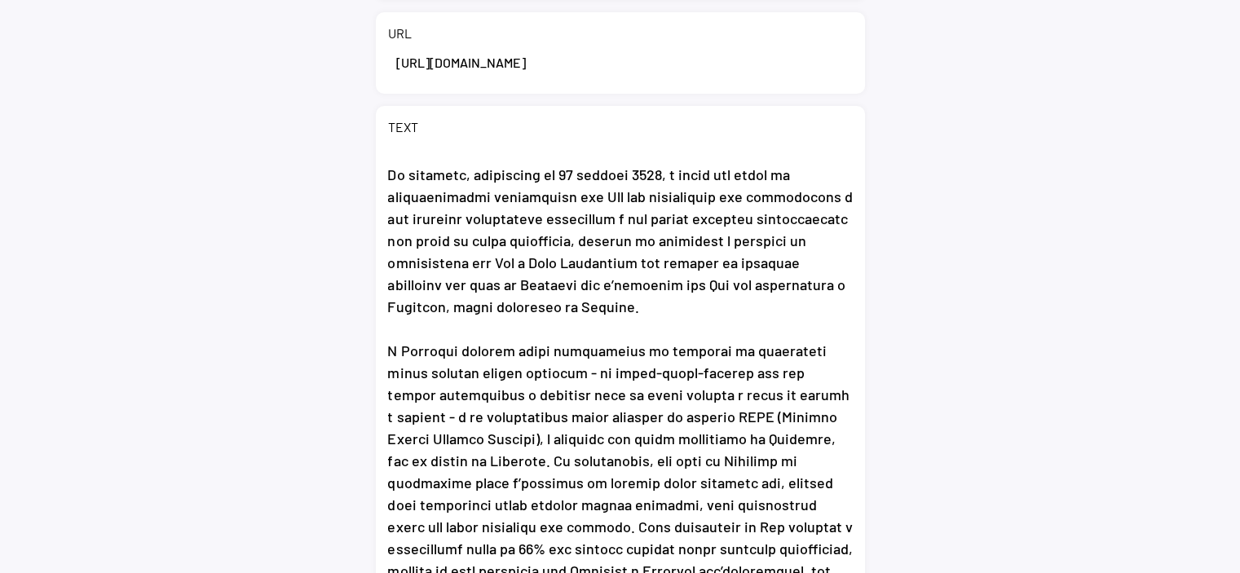
scroll to position [794, 0]
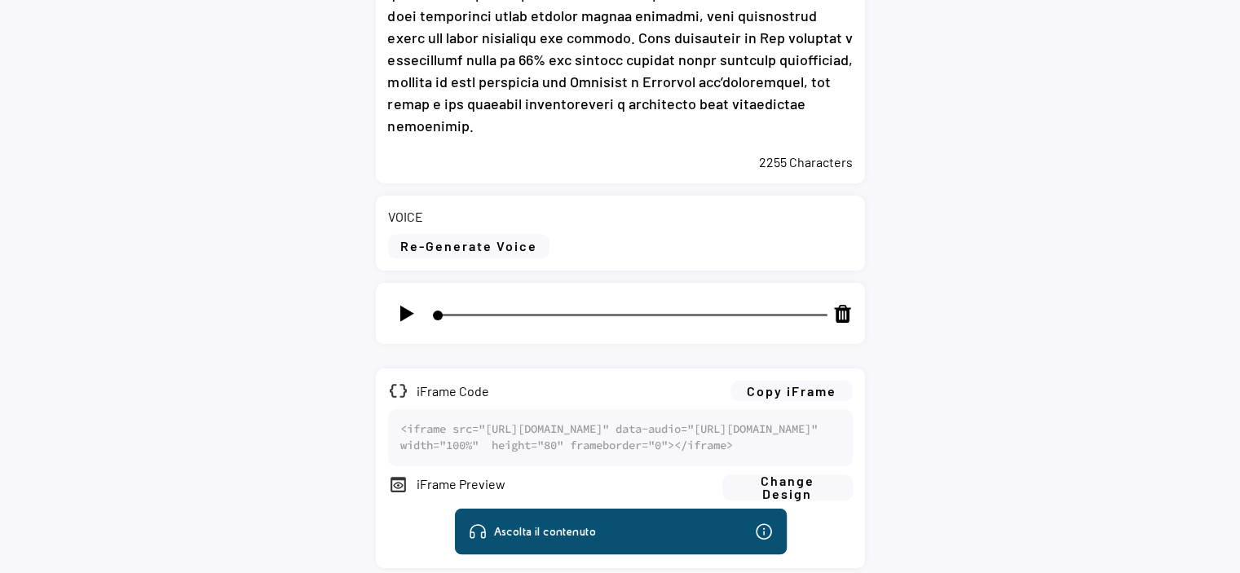
click at [407, 315] on img at bounding box center [406, 313] width 20 height 20
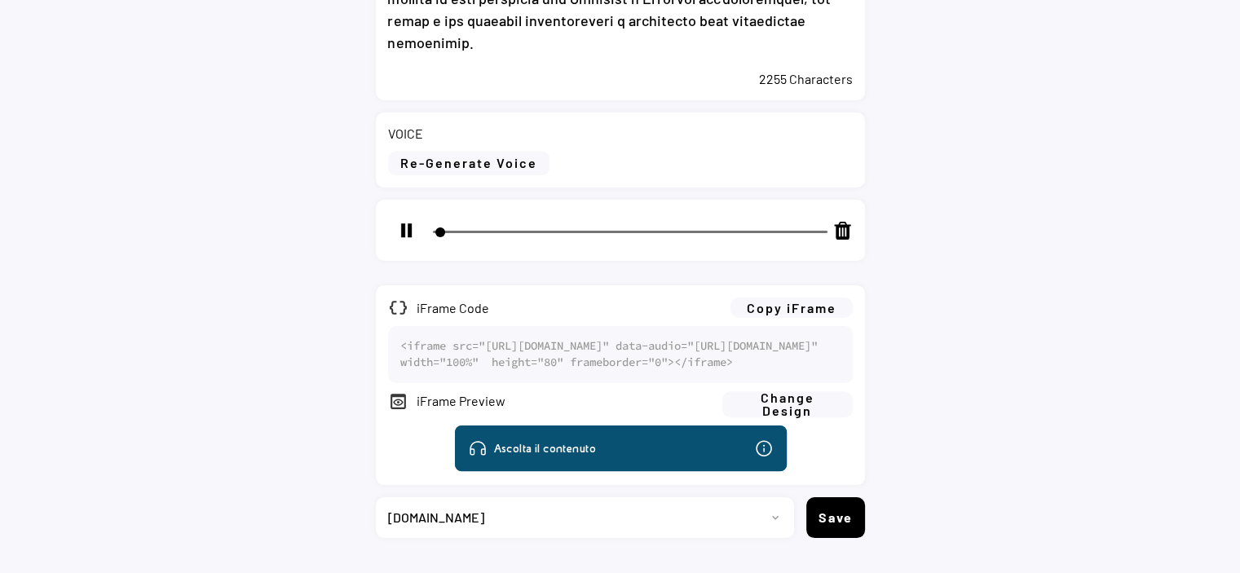
scroll to position [974, 0]
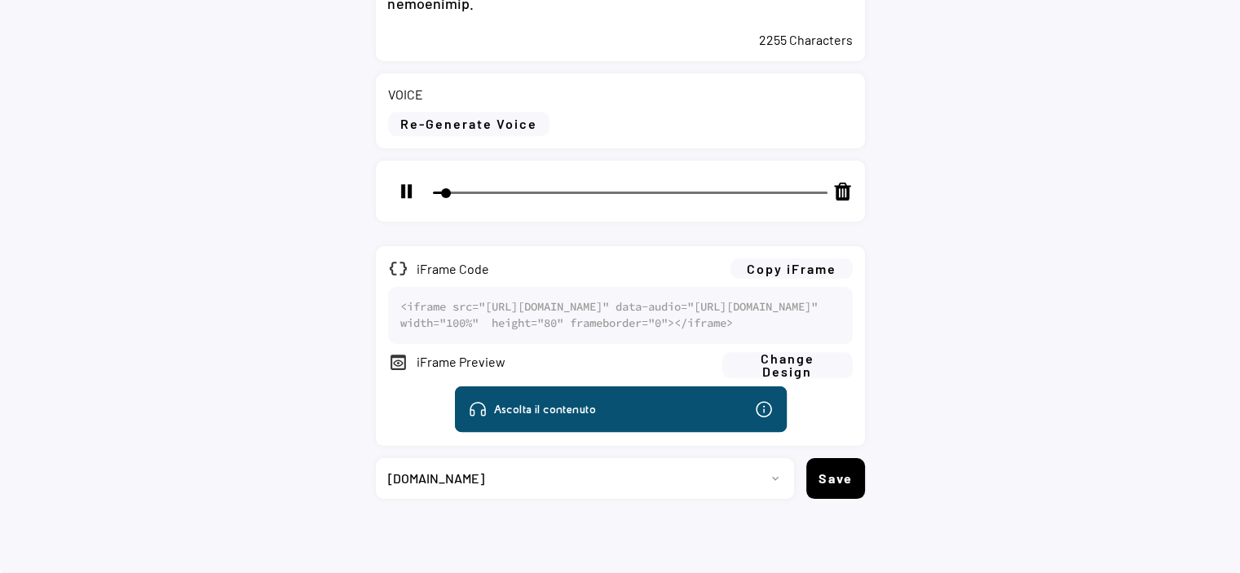
click at [396, 181] on img at bounding box center [406, 191] width 20 height 20
type input "3"
click at [761, 258] on button "Copy iFrame" at bounding box center [791, 268] width 122 height 20
click at [648, 475] on select "Progetto 2023 - cs - eng - eni.com 2023 - cs - ita - eni.com 2023 - storie - it…" at bounding box center [579, 478] width 406 height 41
select select ""1348695171700984260__LOOKUP__1735904233799x559431839768379400""
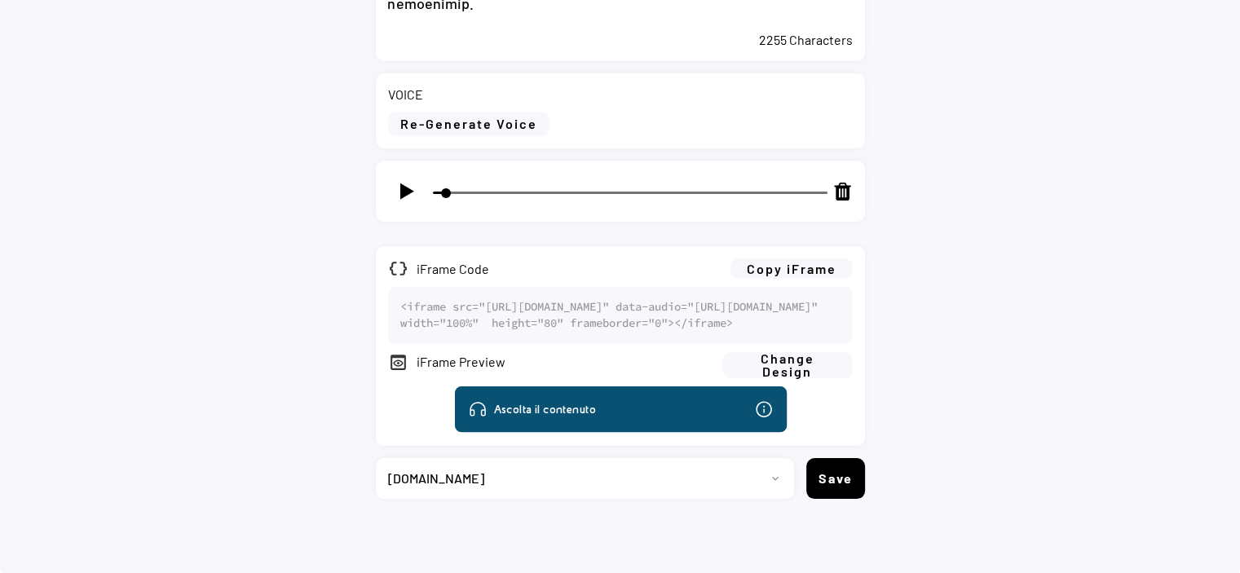
click at [376, 458] on select "Progetto 2023 - cs - eng - eni.com 2023 - cs - ita - eni.com 2023 - storie - it…" at bounding box center [579, 478] width 406 height 41
click at [835, 474] on button "Save" at bounding box center [835, 478] width 59 height 41
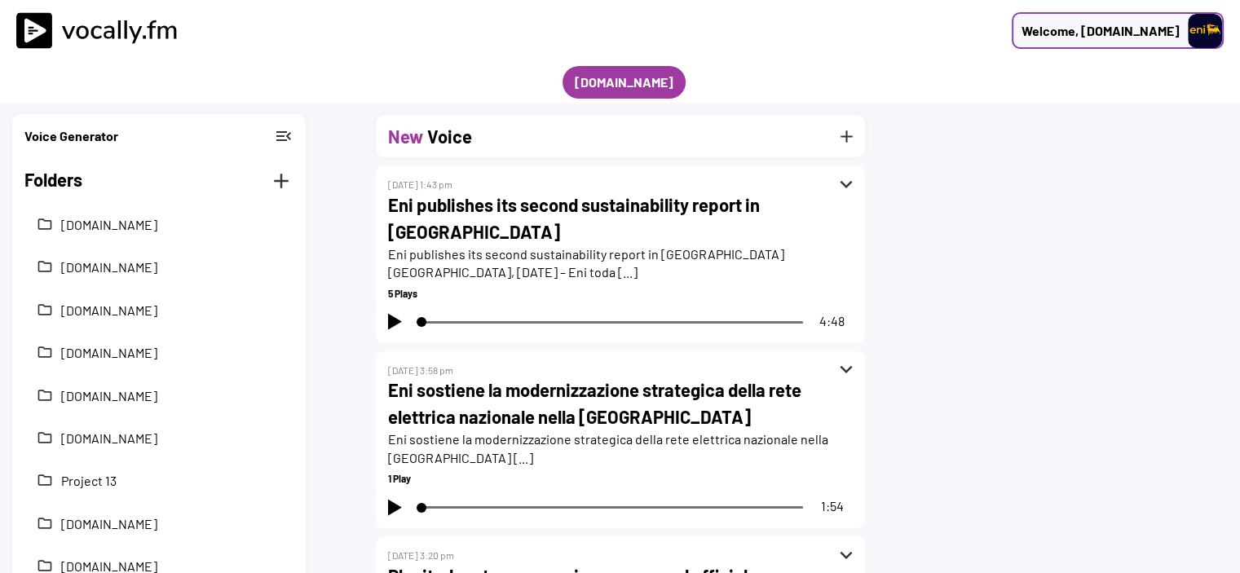
click at [1203, 34] on img at bounding box center [1204, 31] width 34 height 34
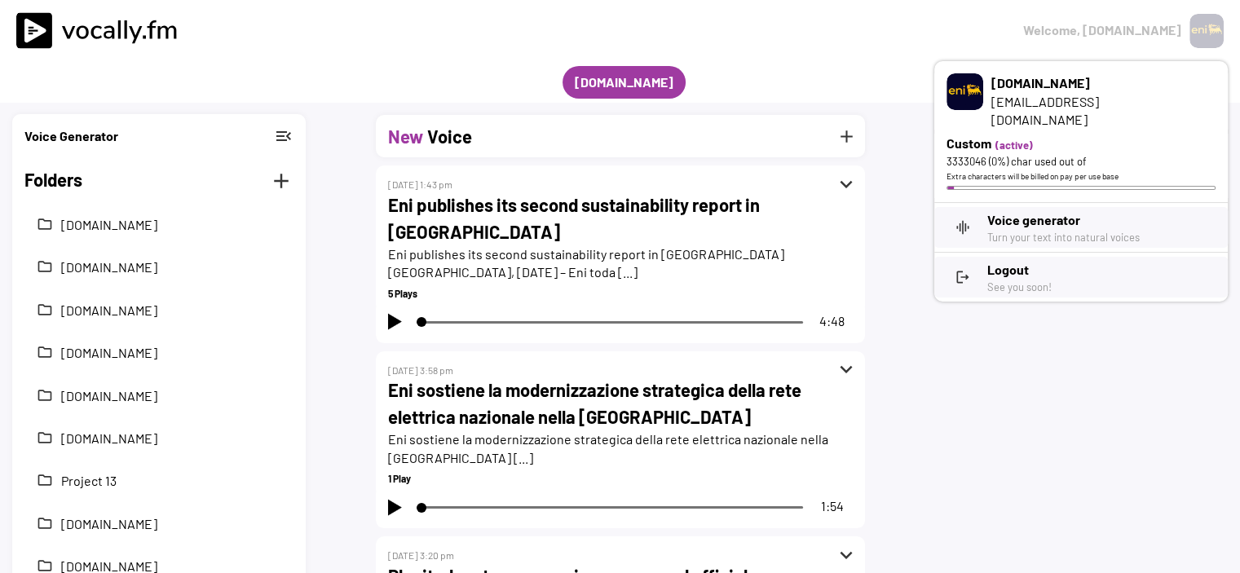
click at [1028, 280] on div "See you soon!" at bounding box center [1101, 287] width 228 height 15
